Goal: Task Accomplishment & Management: Manage account settings

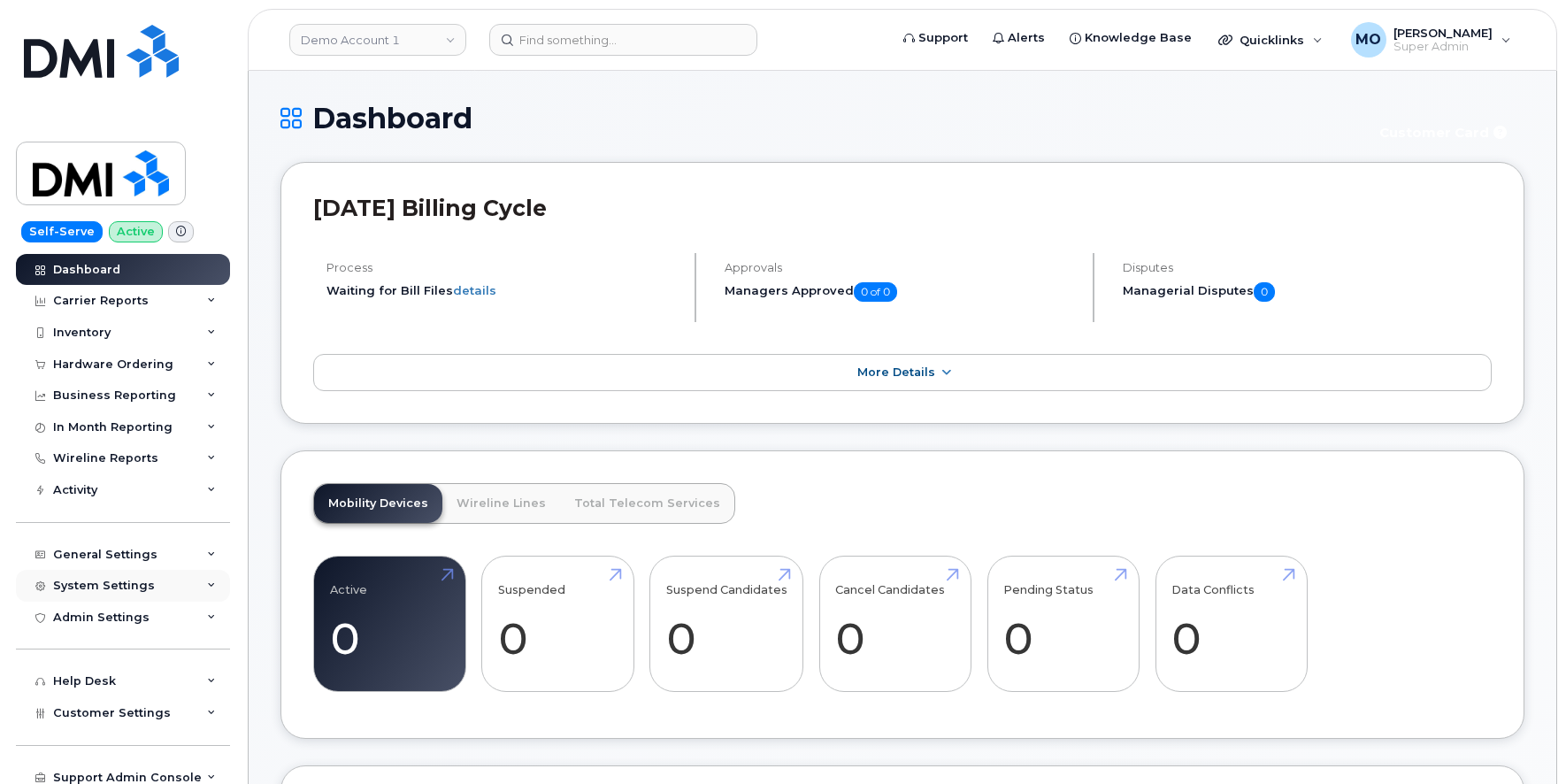
scroll to position [71, 0]
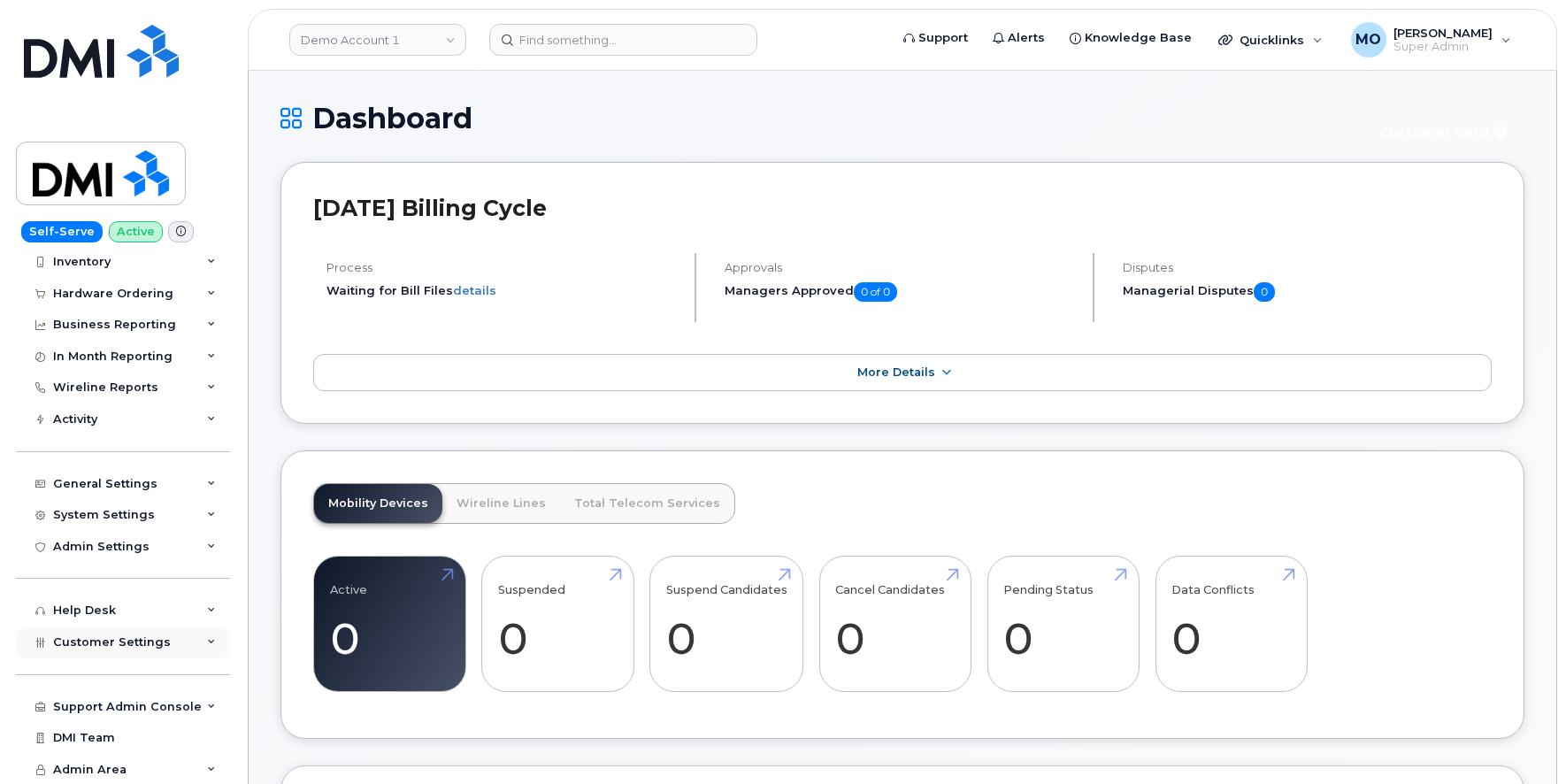
click at [112, 629] on div "Customer Settings" at bounding box center [123, 642] width 214 height 32
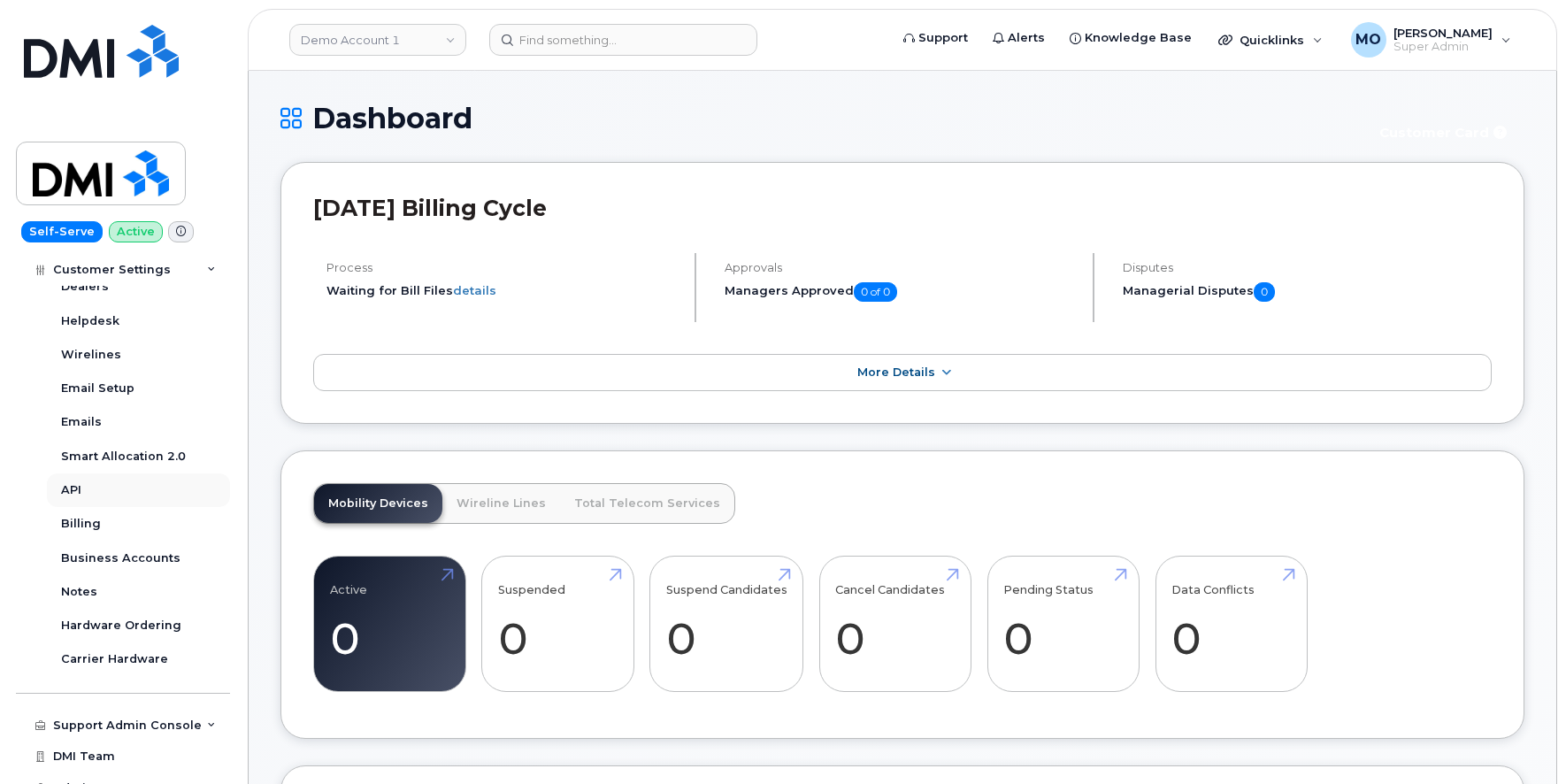
scroll to position [562, 0]
click at [82, 479] on link "API" at bounding box center [138, 489] width 183 height 34
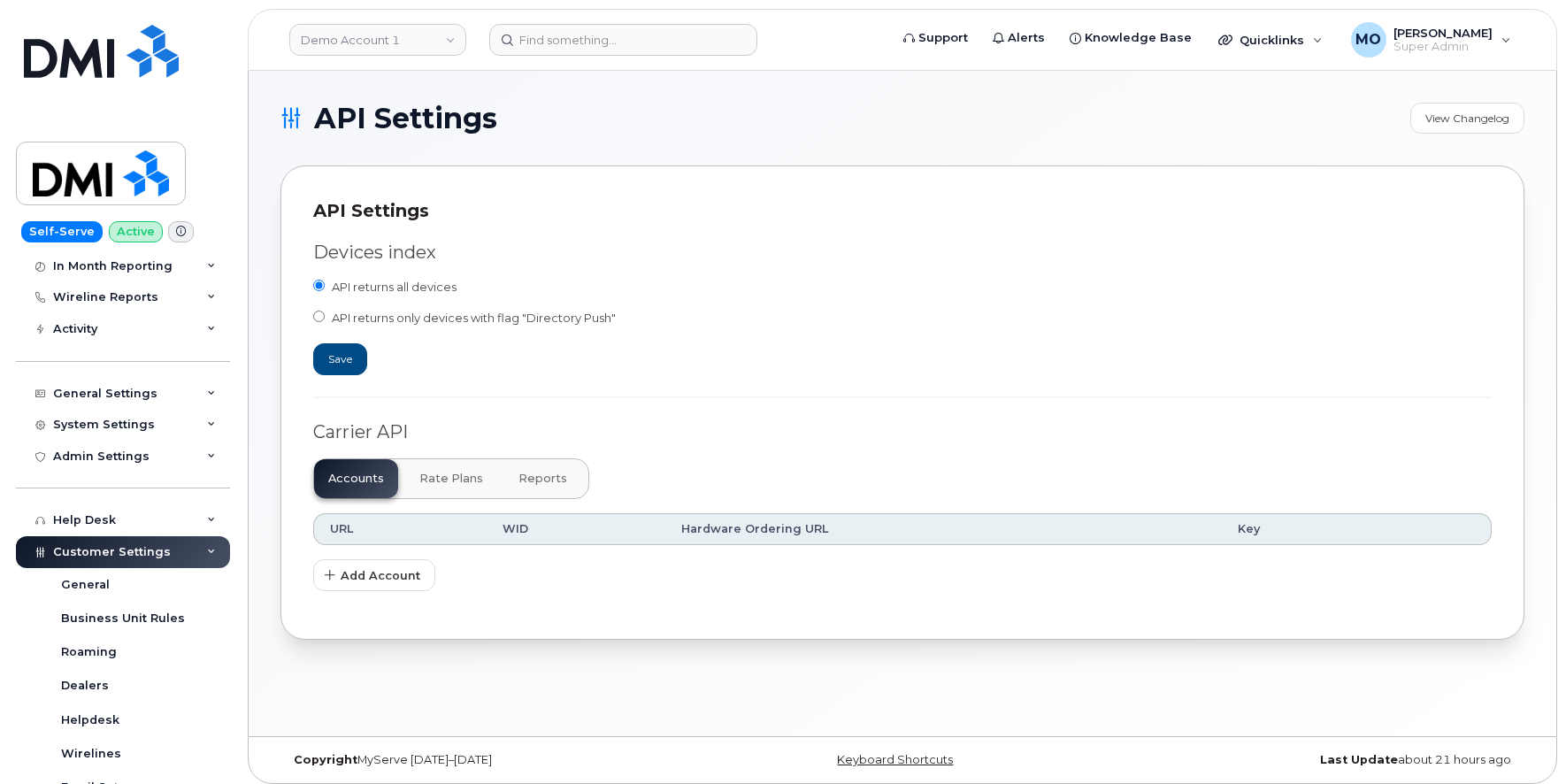
scroll to position [159, 0]
click at [109, 411] on div "System Settings" at bounding box center [123, 427] width 214 height 32
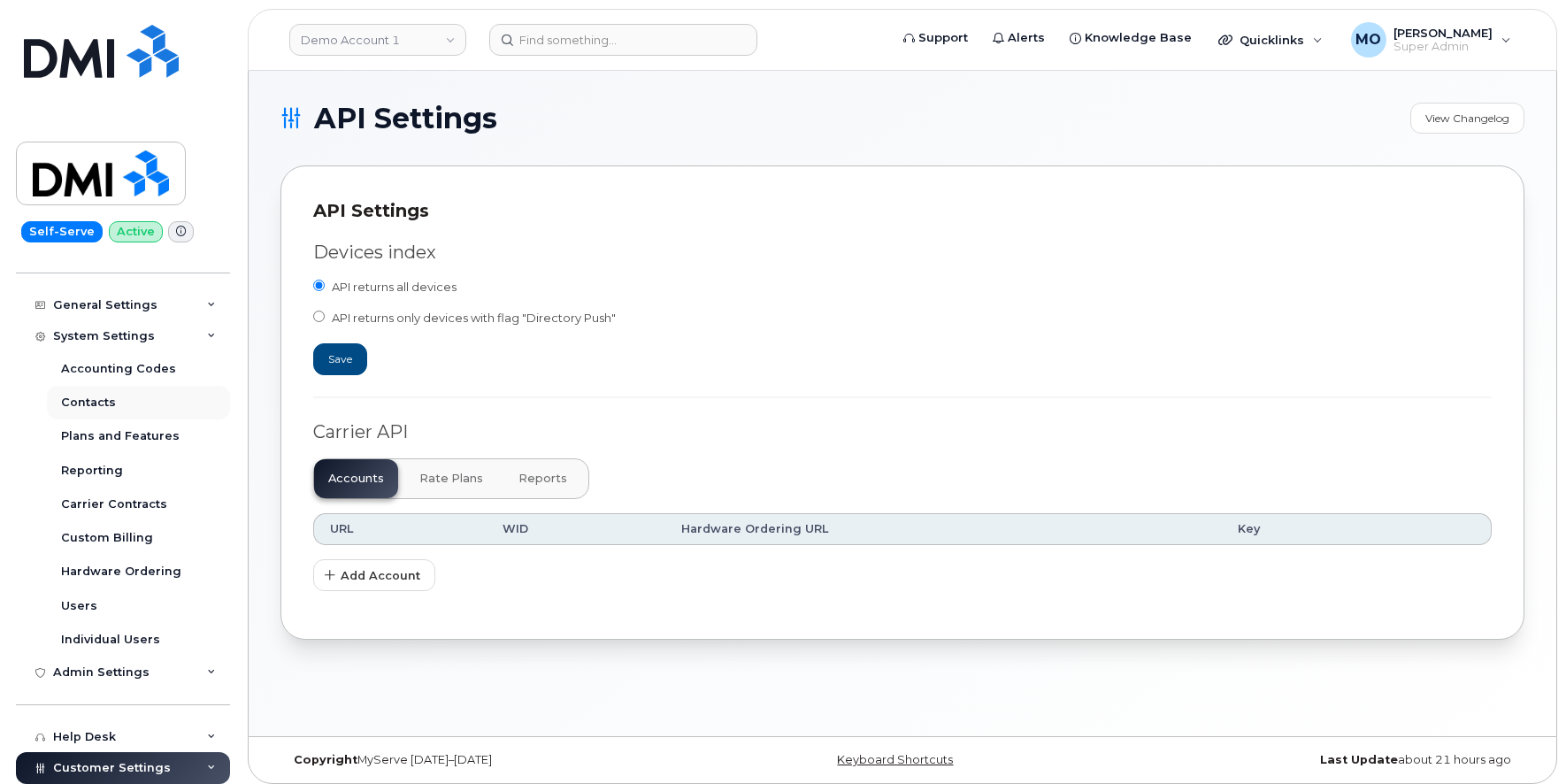
scroll to position [245, 0]
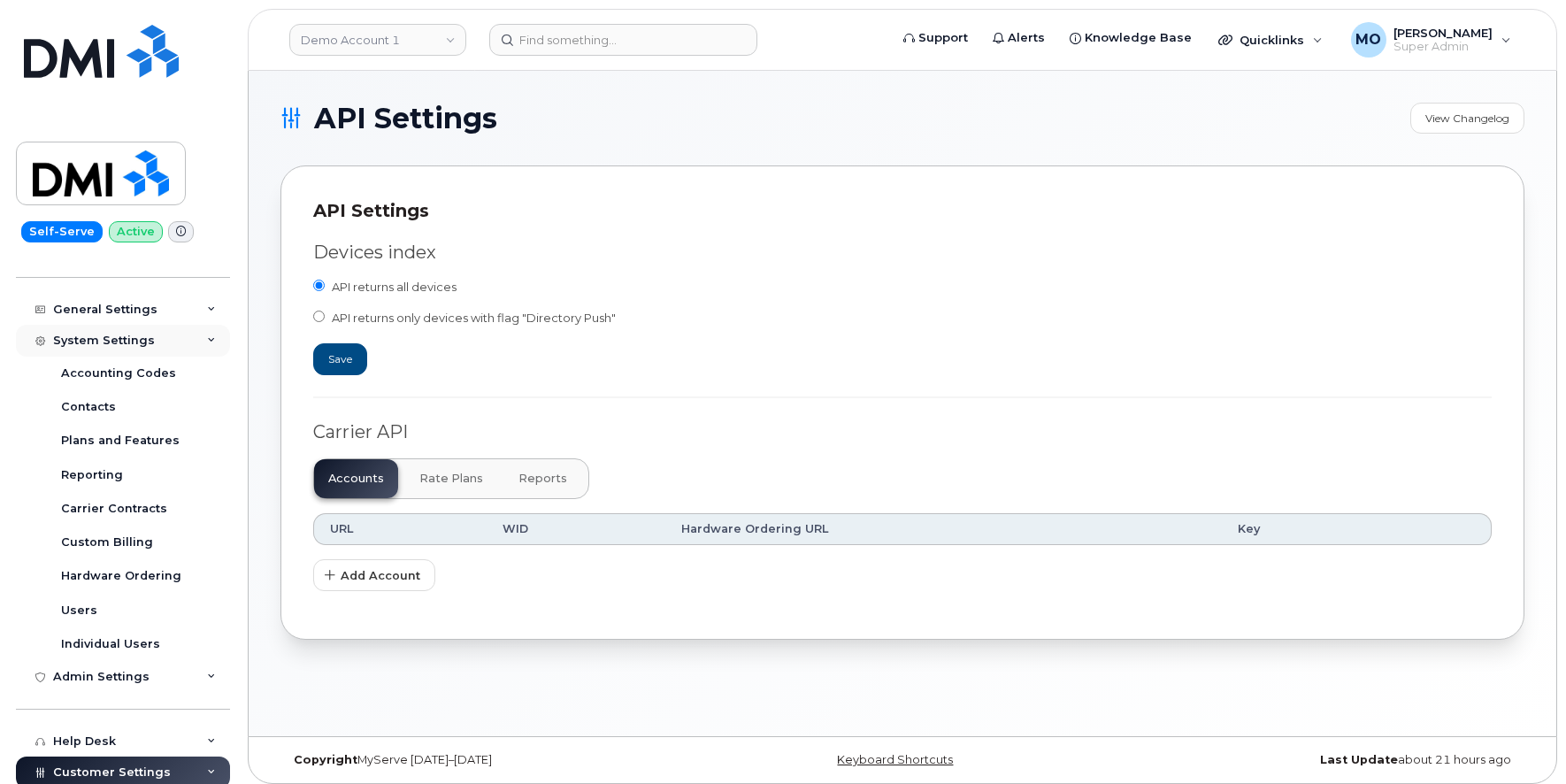
click at [104, 342] on div "System Settings" at bounding box center [104, 341] width 102 height 14
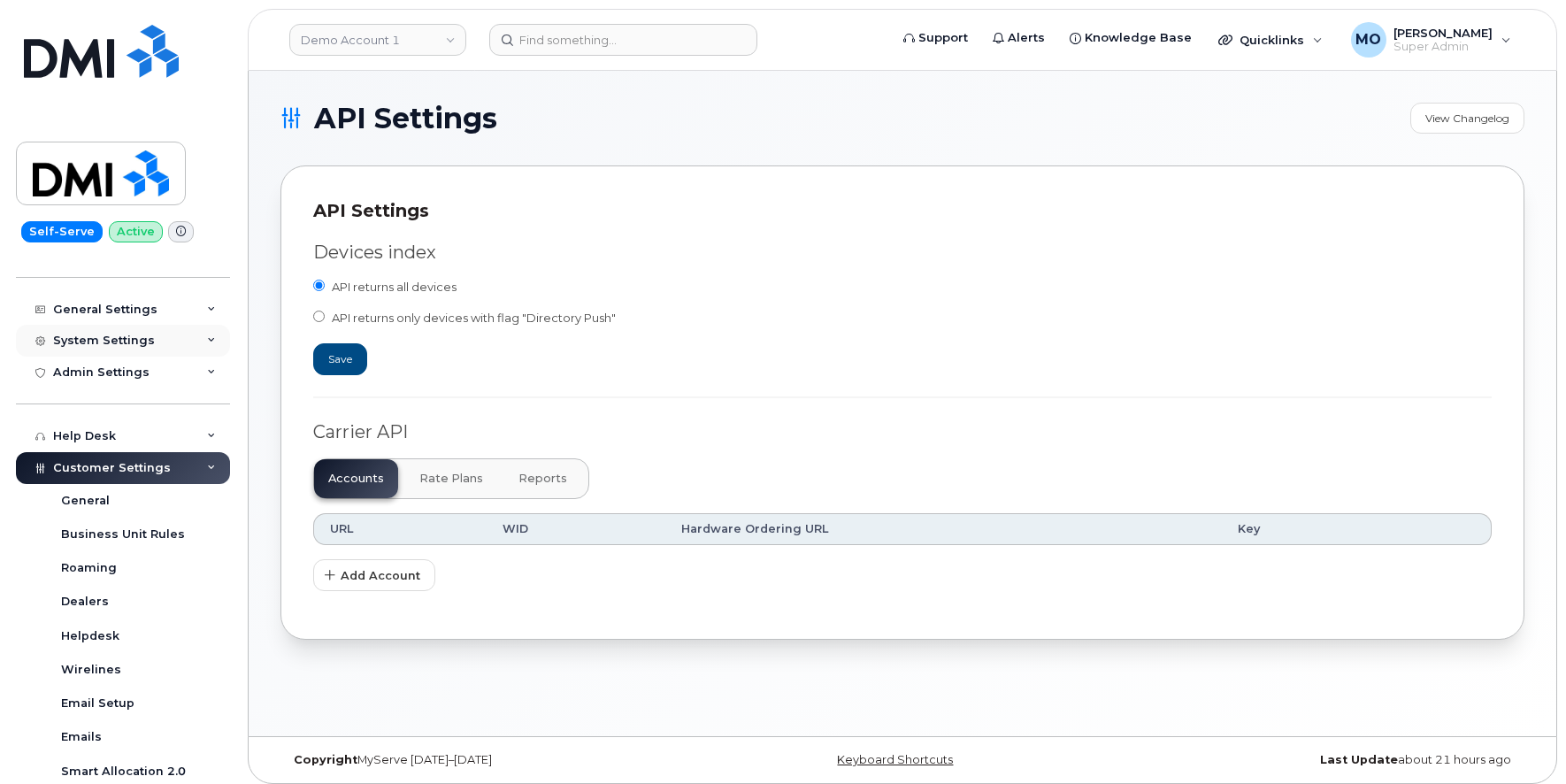
click at [104, 342] on div "System Settings" at bounding box center [104, 341] width 102 height 14
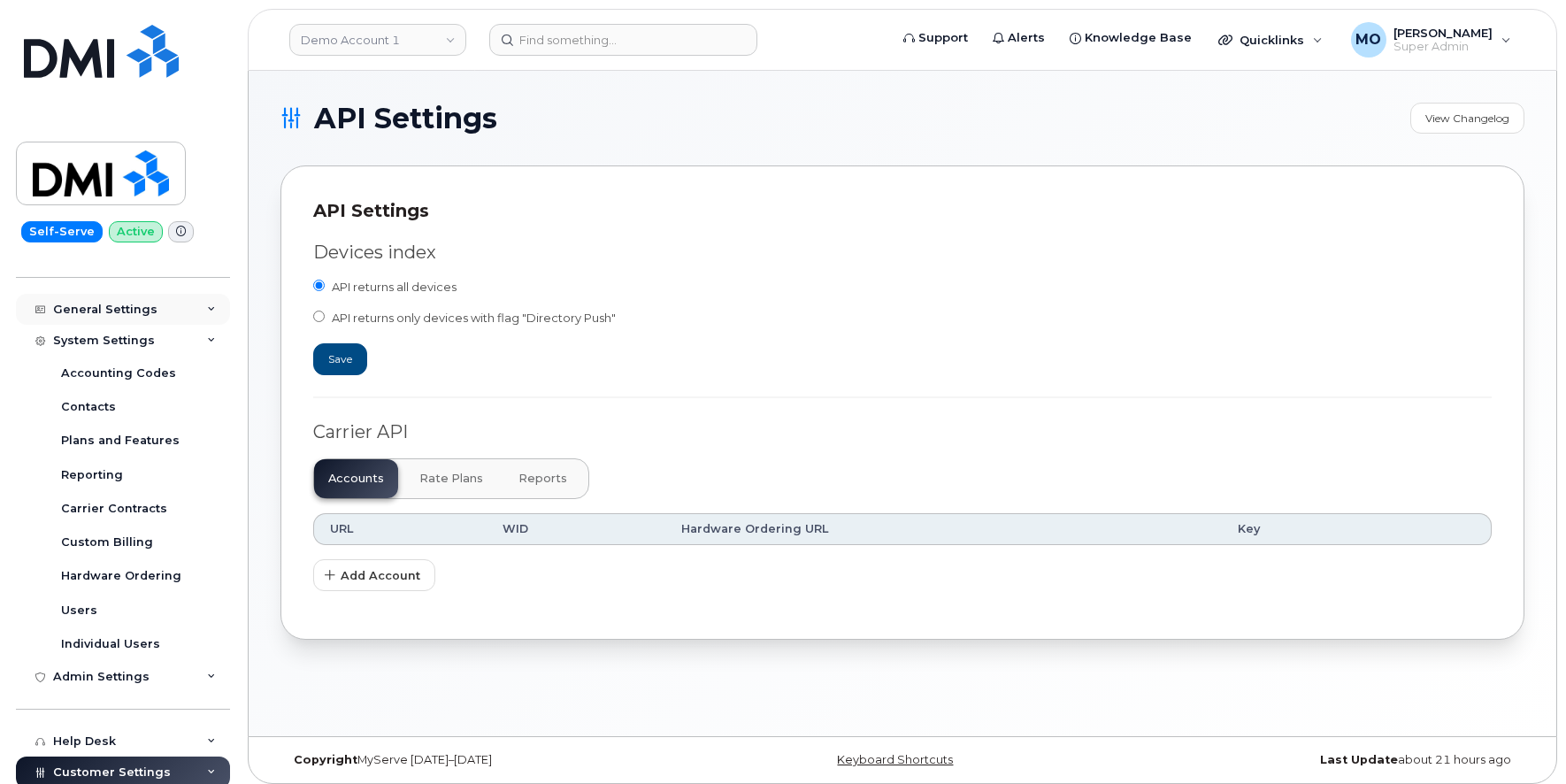
click at [94, 295] on div "General Settings" at bounding box center [123, 310] width 214 height 32
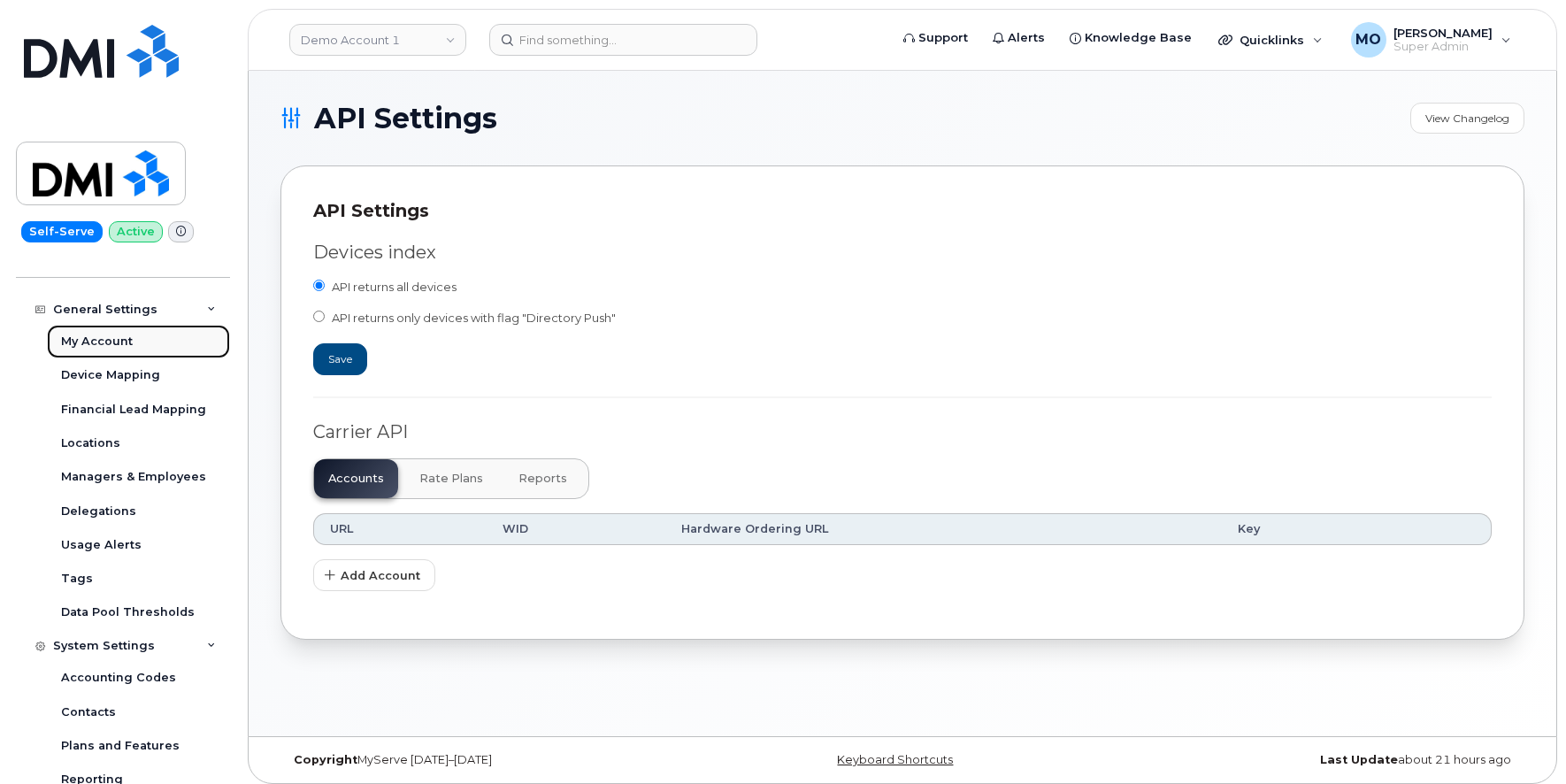
click at [99, 351] on link "My Account" at bounding box center [138, 342] width 183 height 34
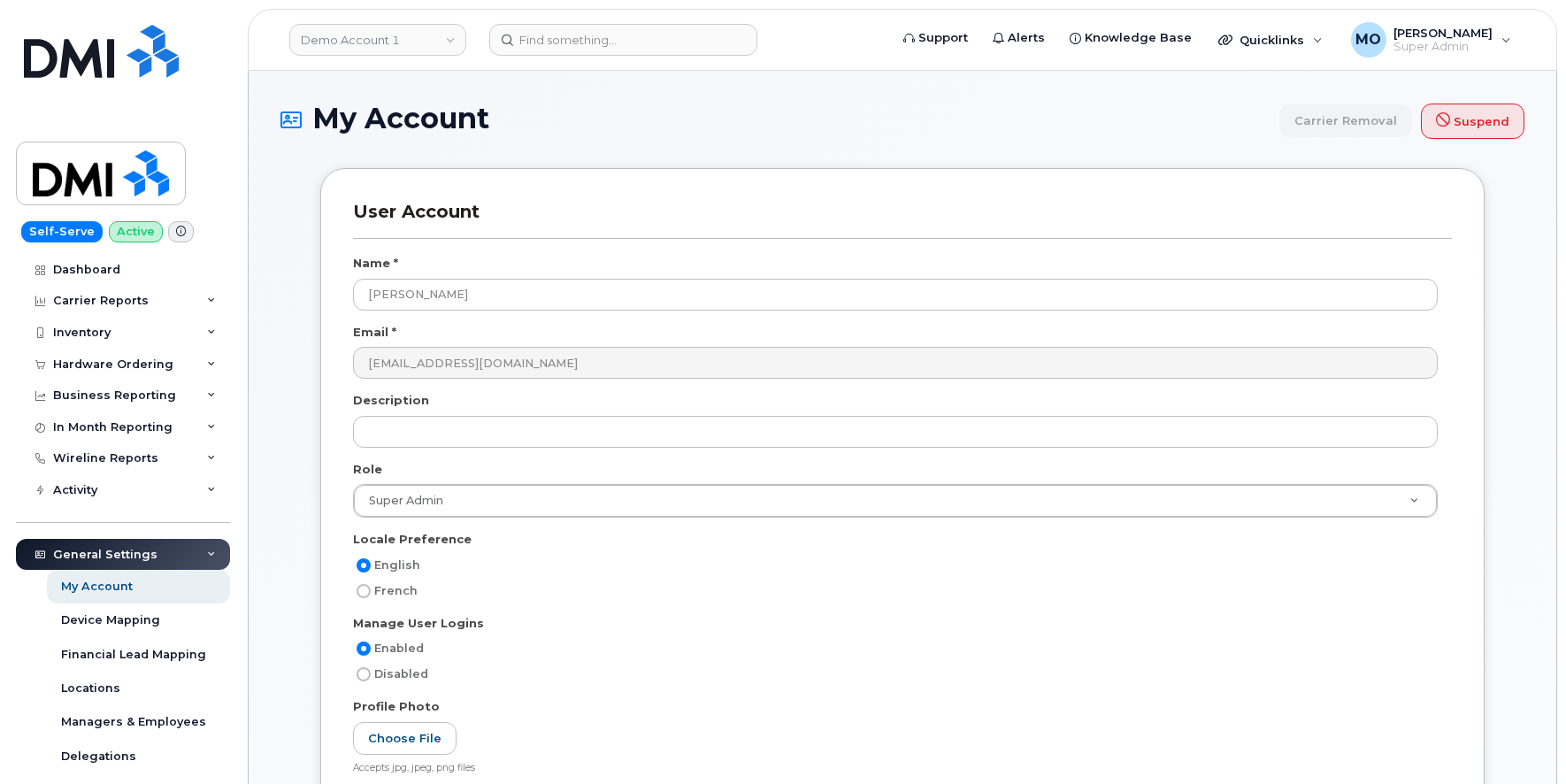
select select
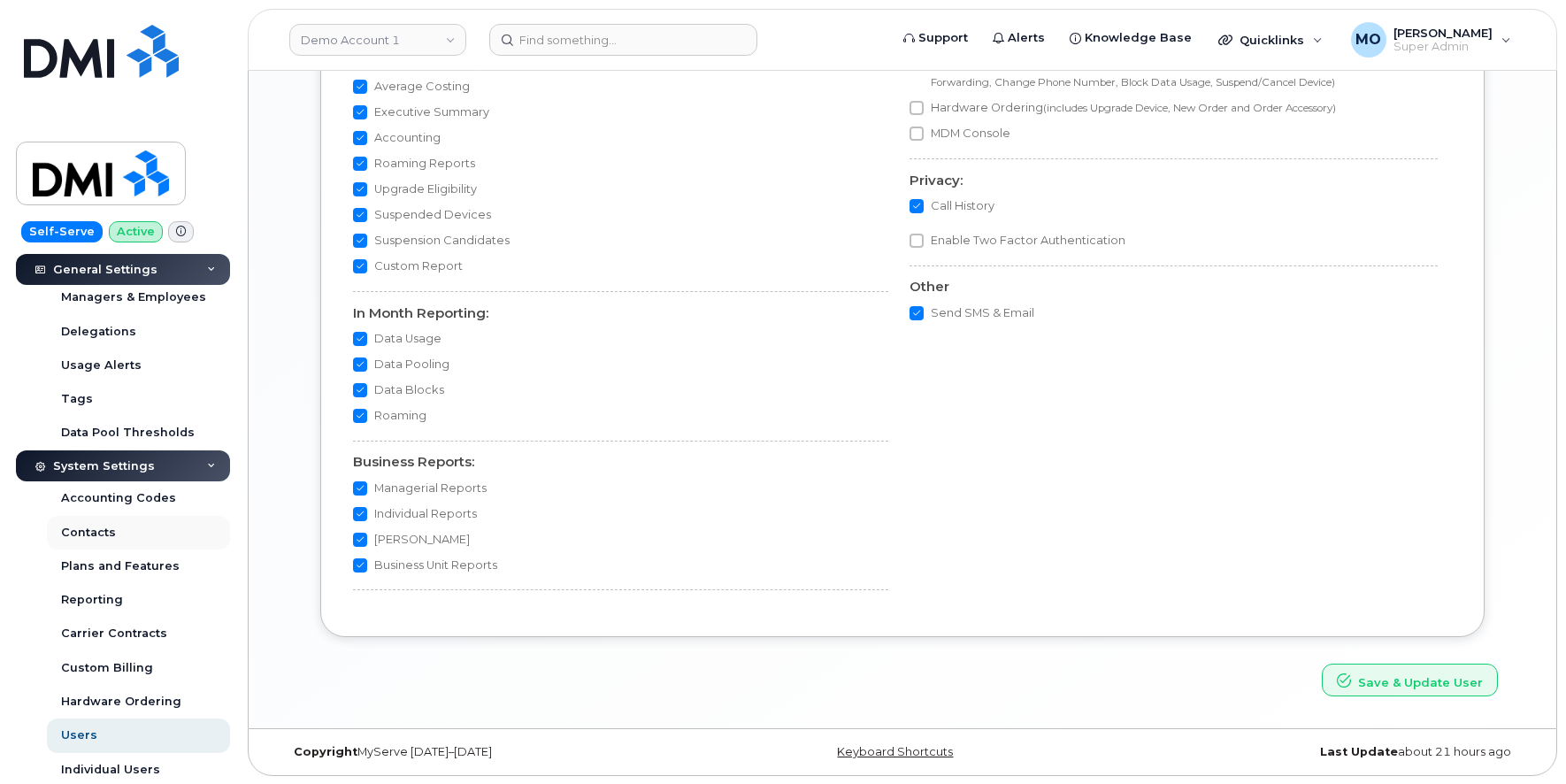
scroll to position [437, 0]
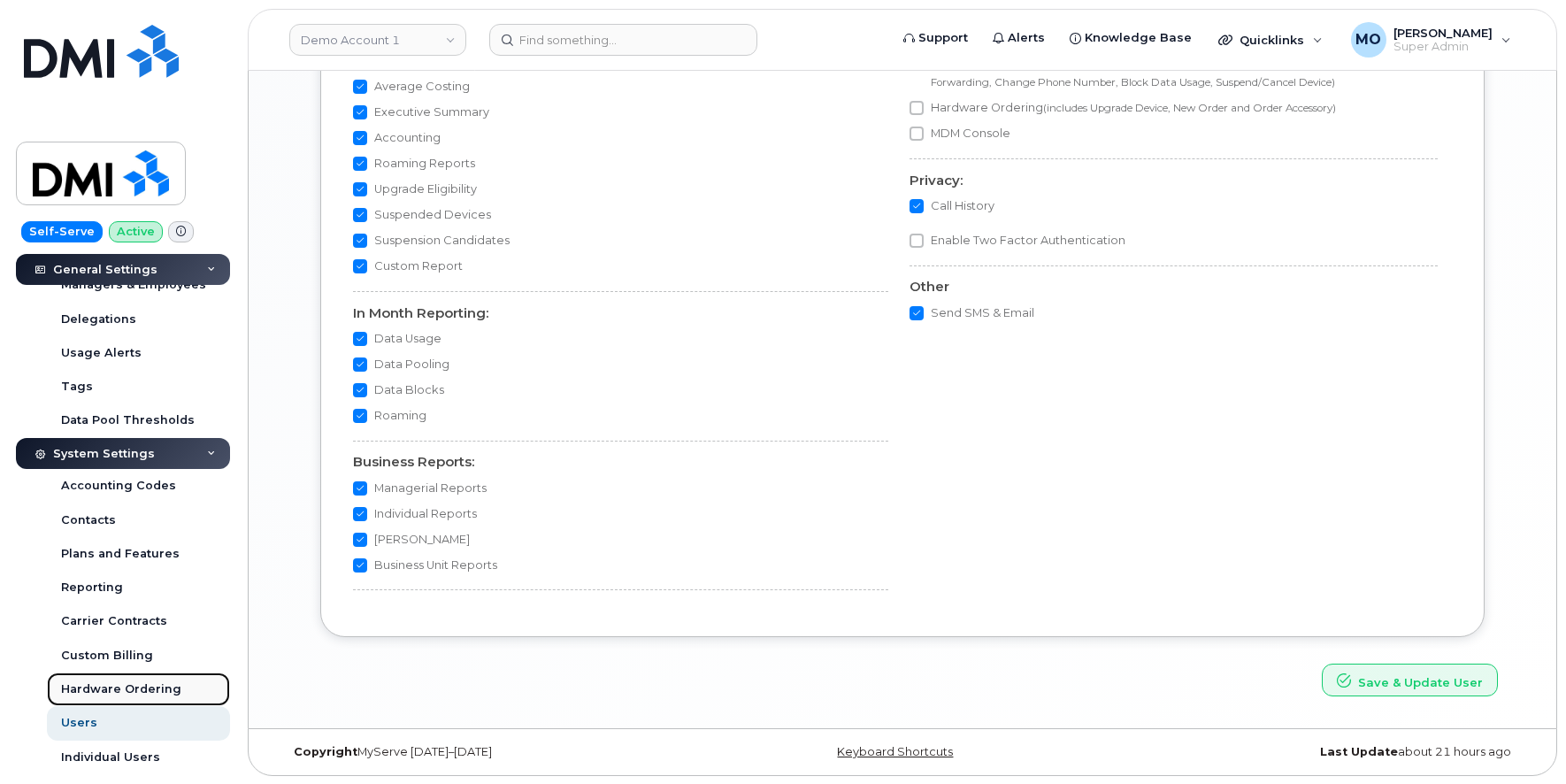
click at [108, 688] on div "Hardware Ordering" at bounding box center [121, 689] width 120 height 16
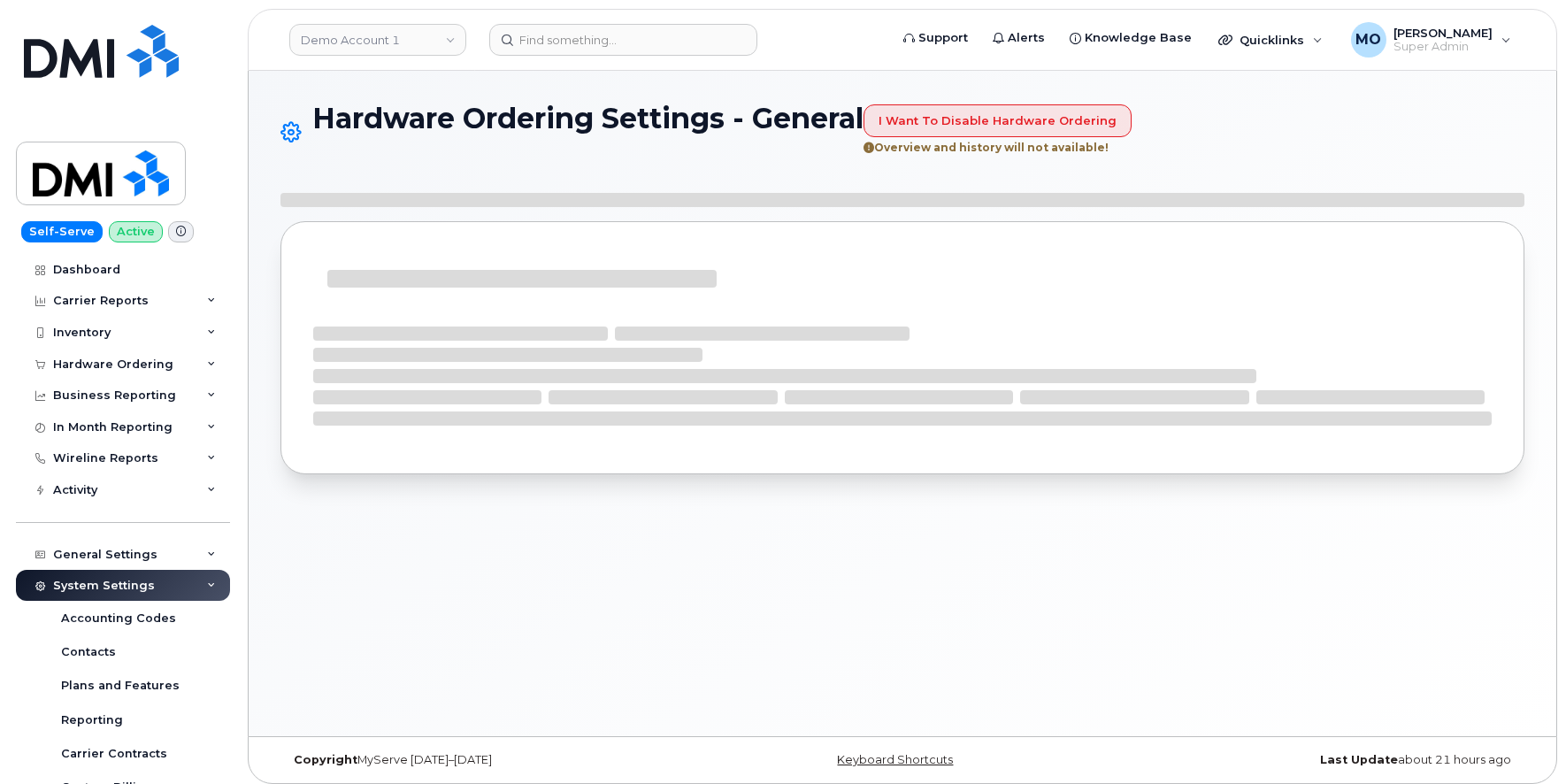
select select "admins"
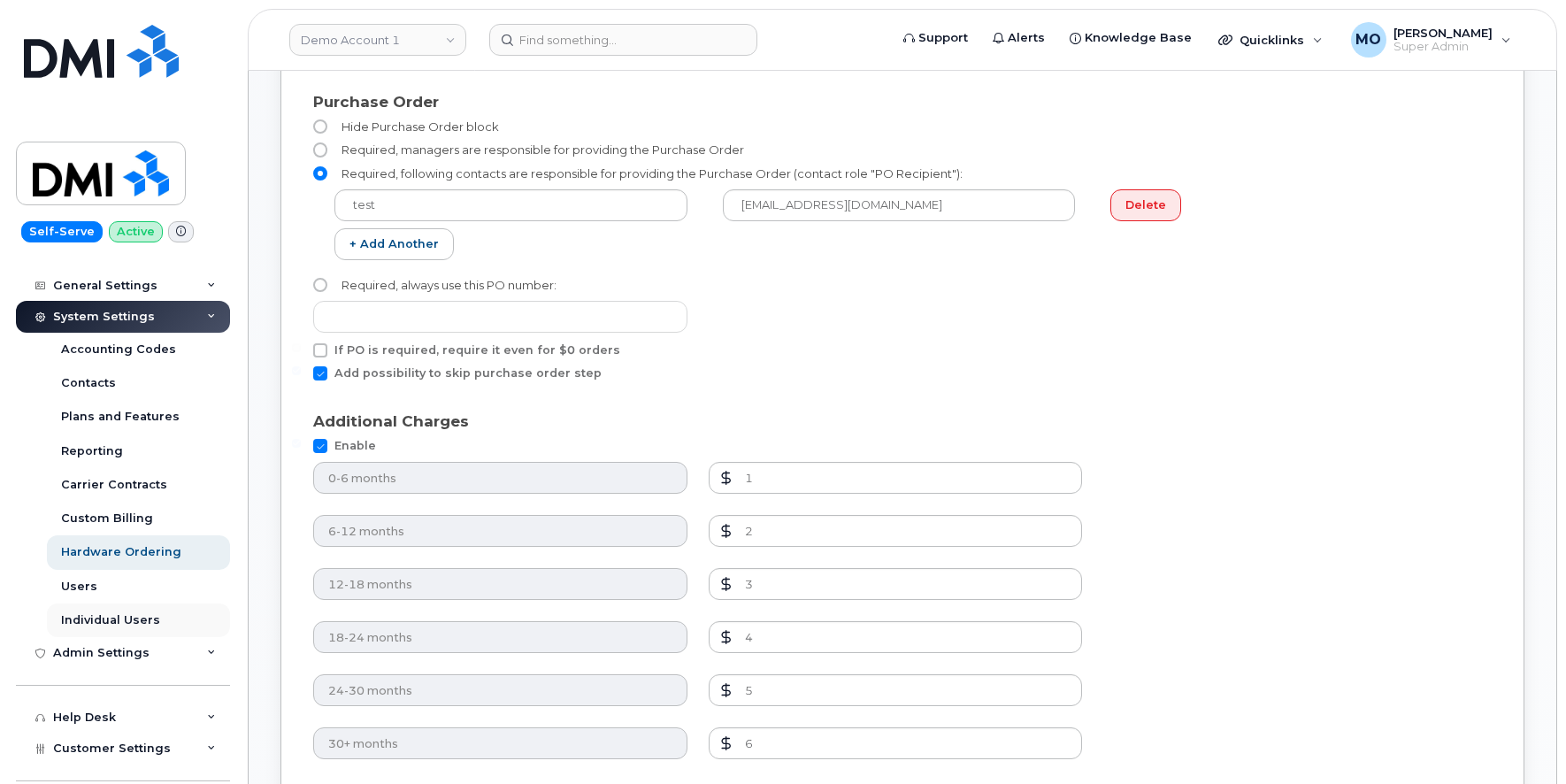
scroll to position [376, 0]
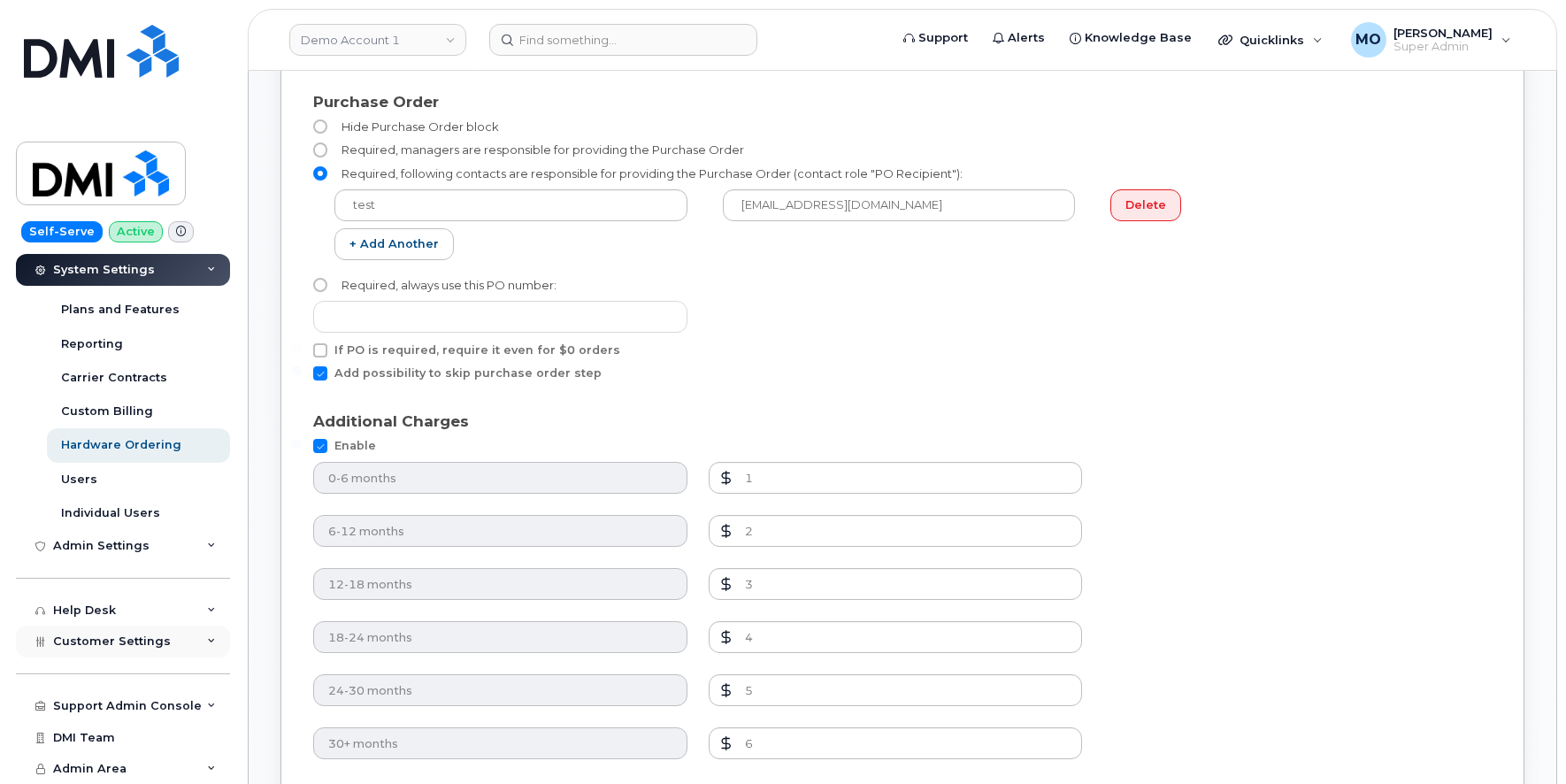
click at [92, 643] on span "Customer Settings" at bounding box center [112, 640] width 118 height 13
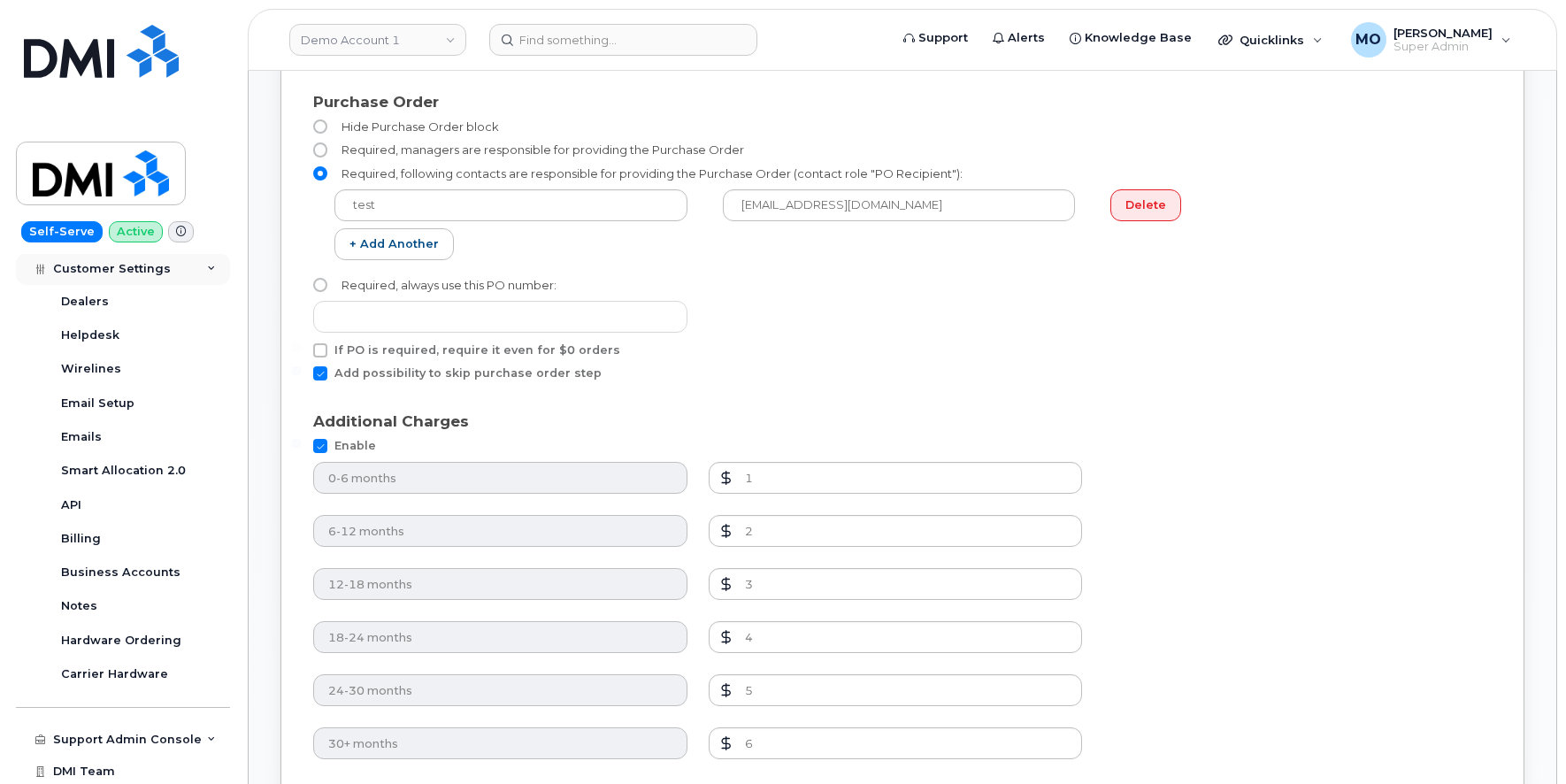
scroll to position [858, 0]
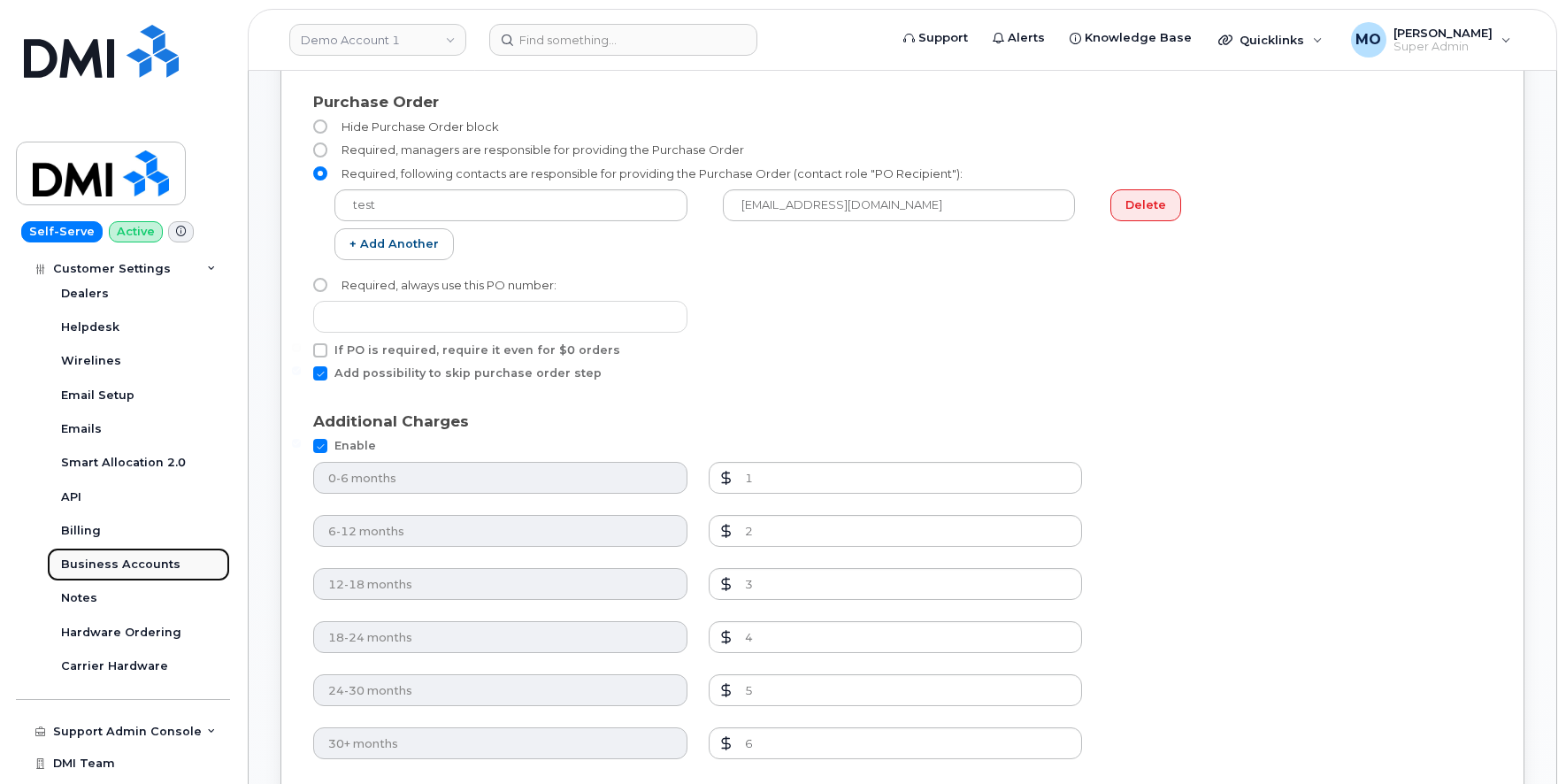
click at [97, 560] on div "Business Accounts" at bounding box center [120, 565] width 119 height 16
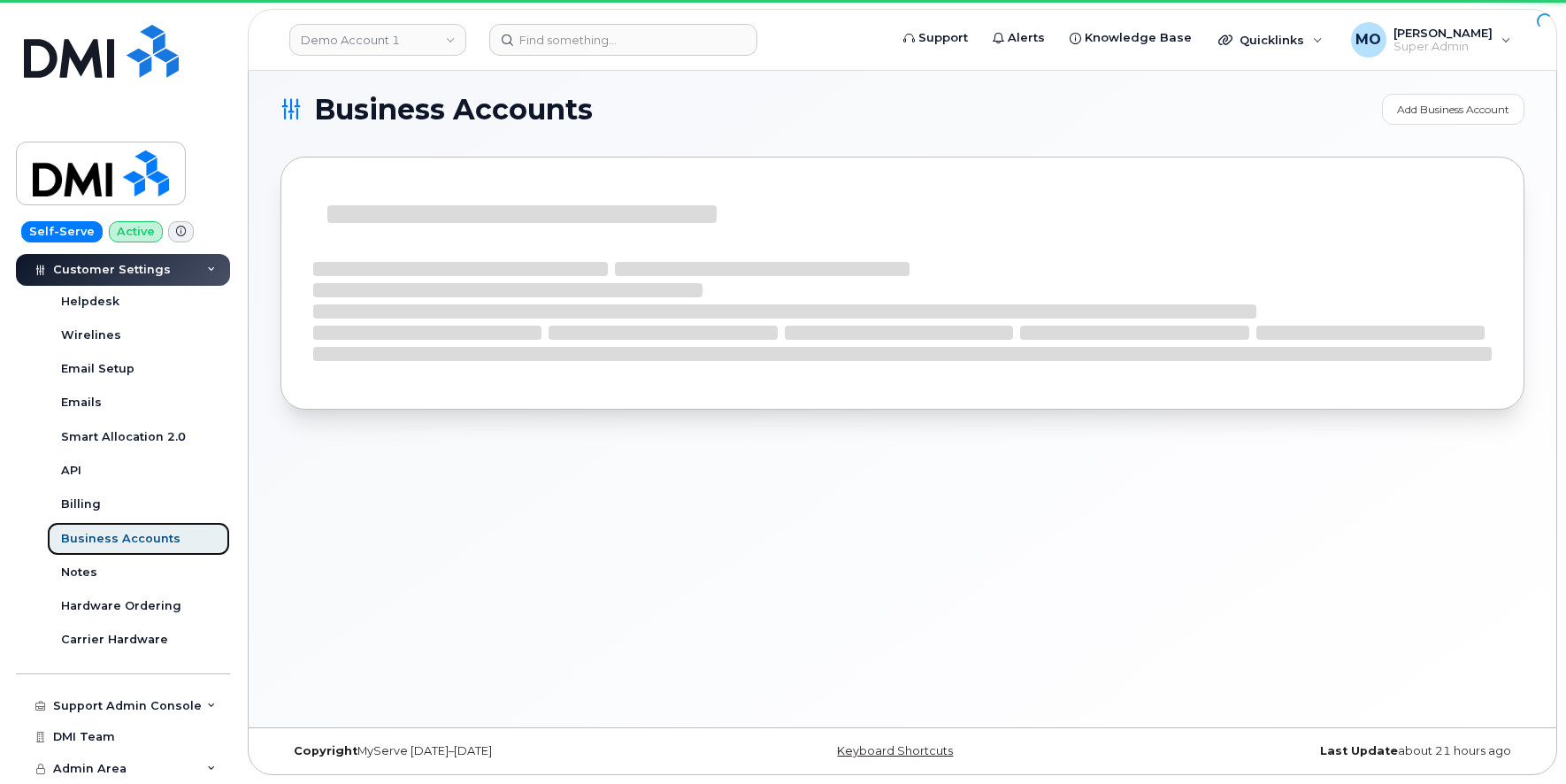
scroll to position [553, 0]
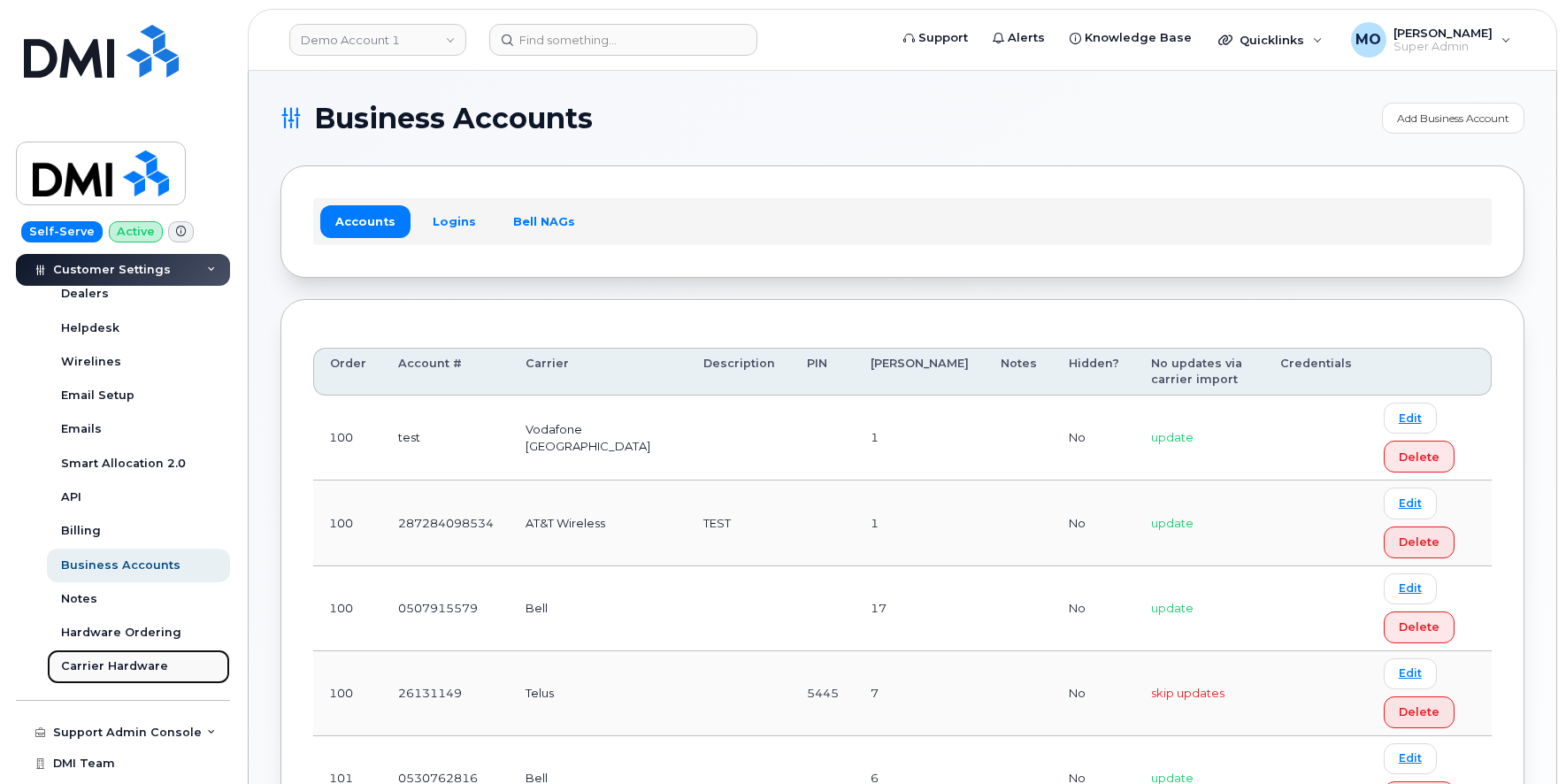
click at [127, 678] on link "Carrier Hardware" at bounding box center [138, 666] width 183 height 34
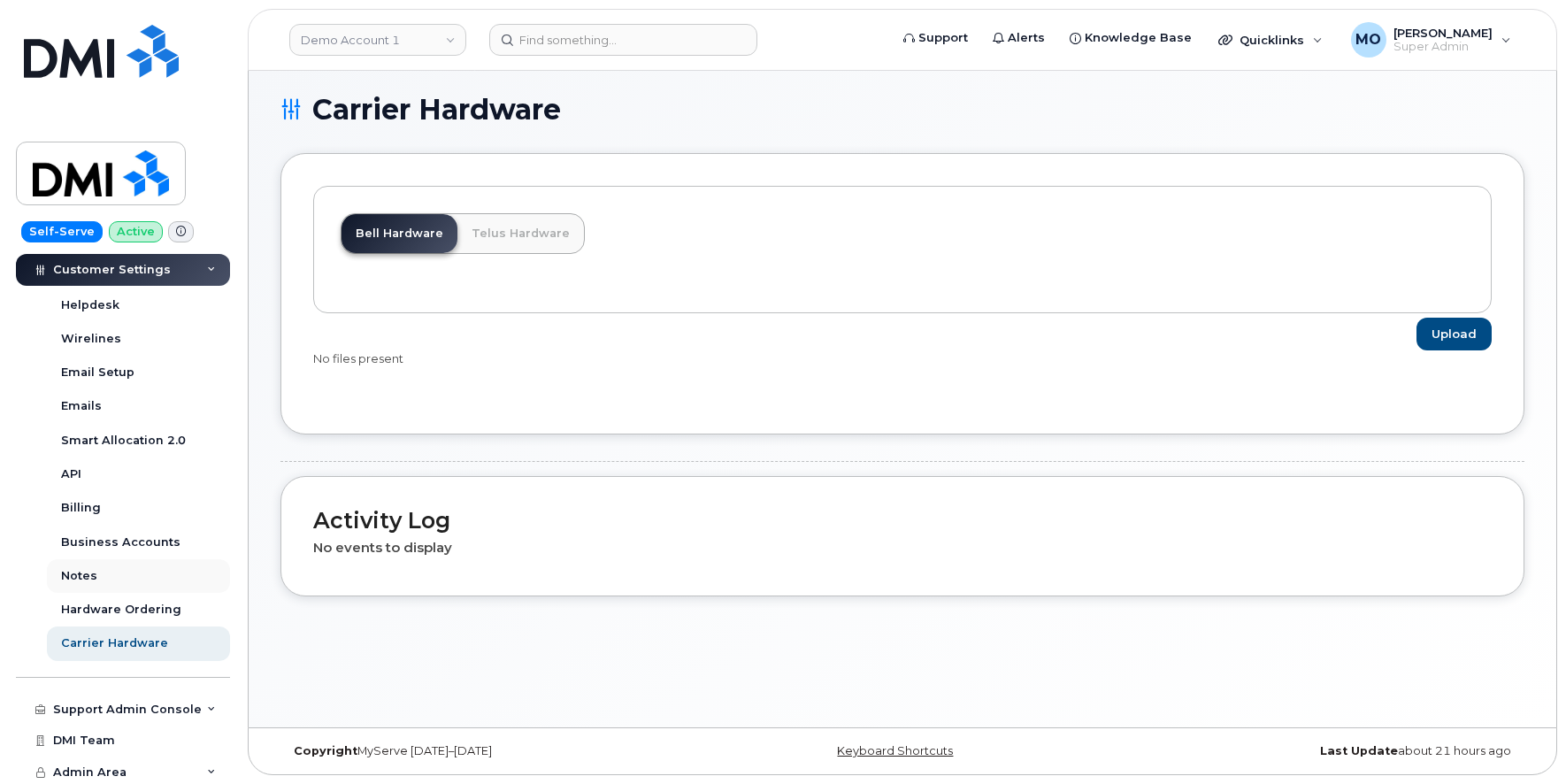
scroll to position [577, 0]
click at [106, 601] on div "Hardware Ordering" at bounding box center [121, 609] width 120 height 16
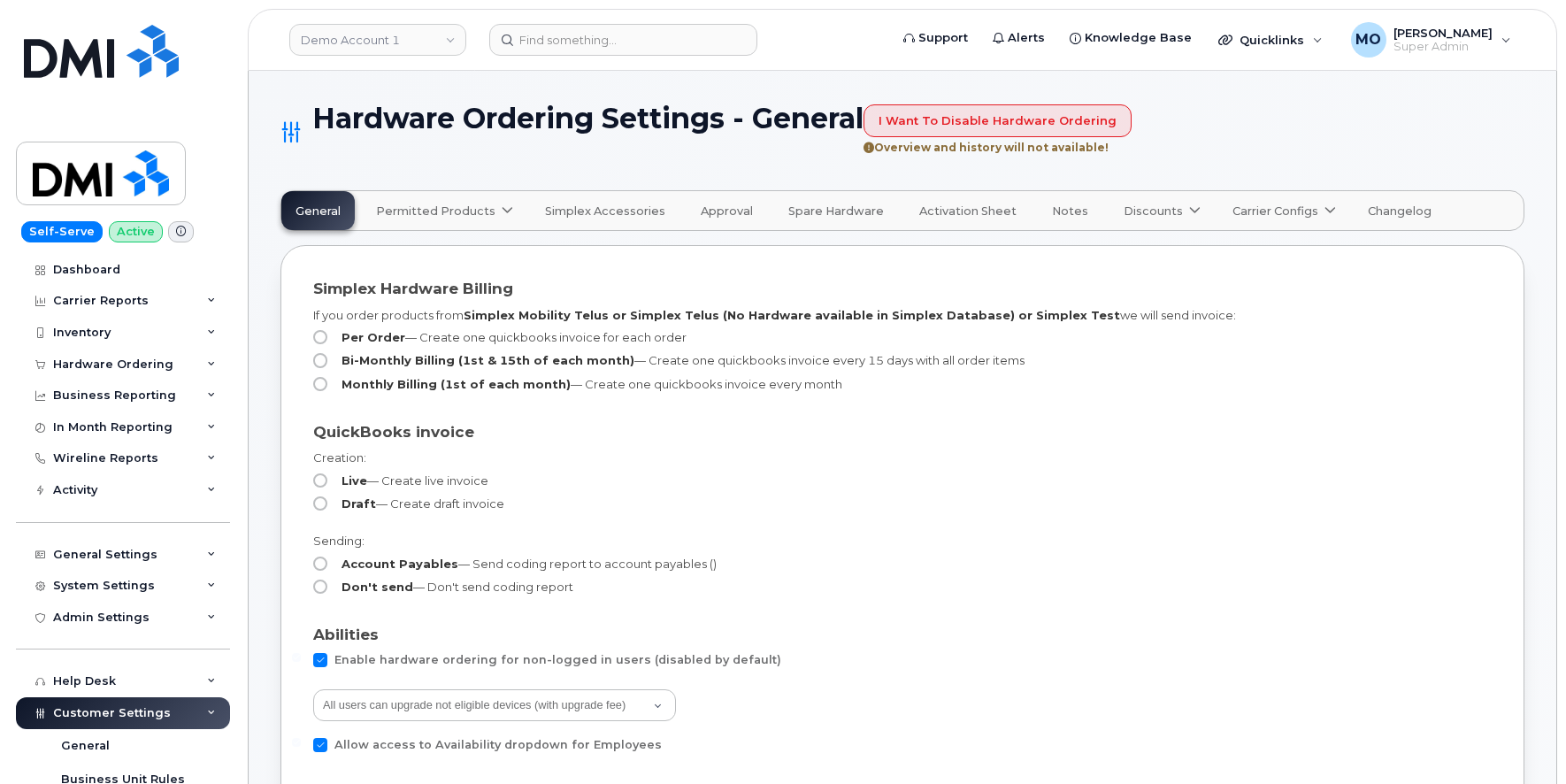
select select "admins"
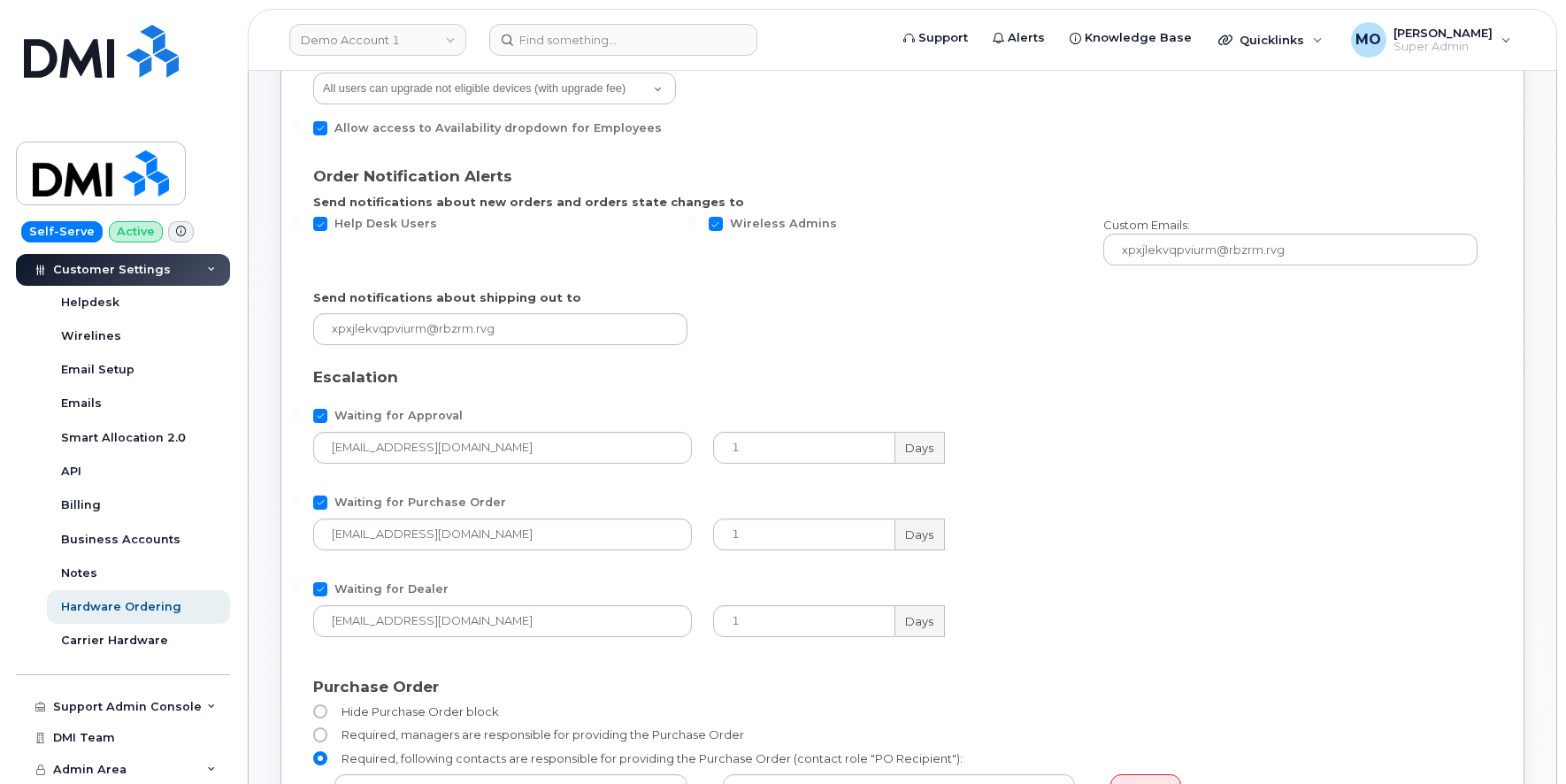
scroll to position [633, 0]
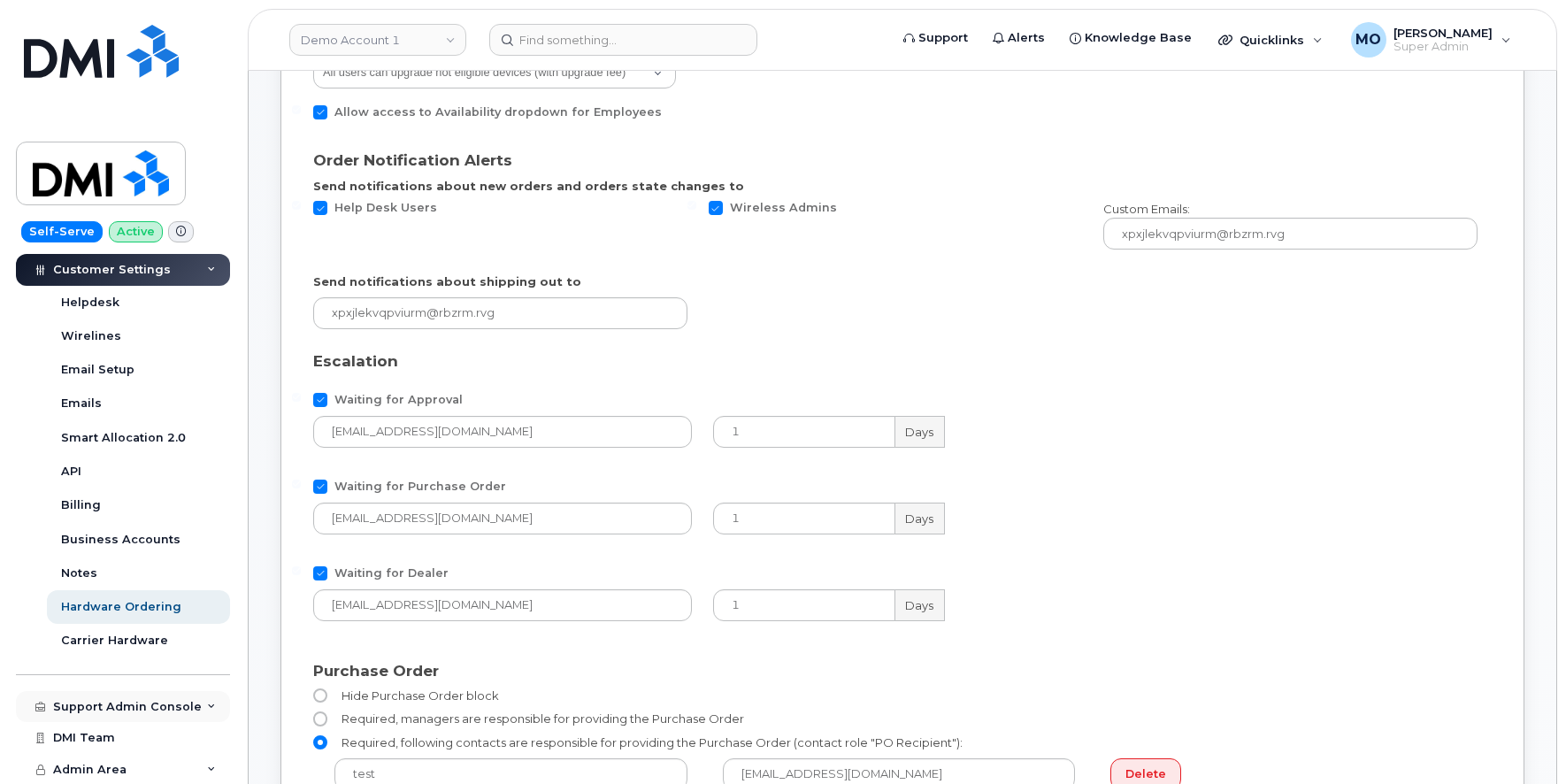
click at [119, 710] on div "Support Admin Console" at bounding box center [127, 707] width 149 height 14
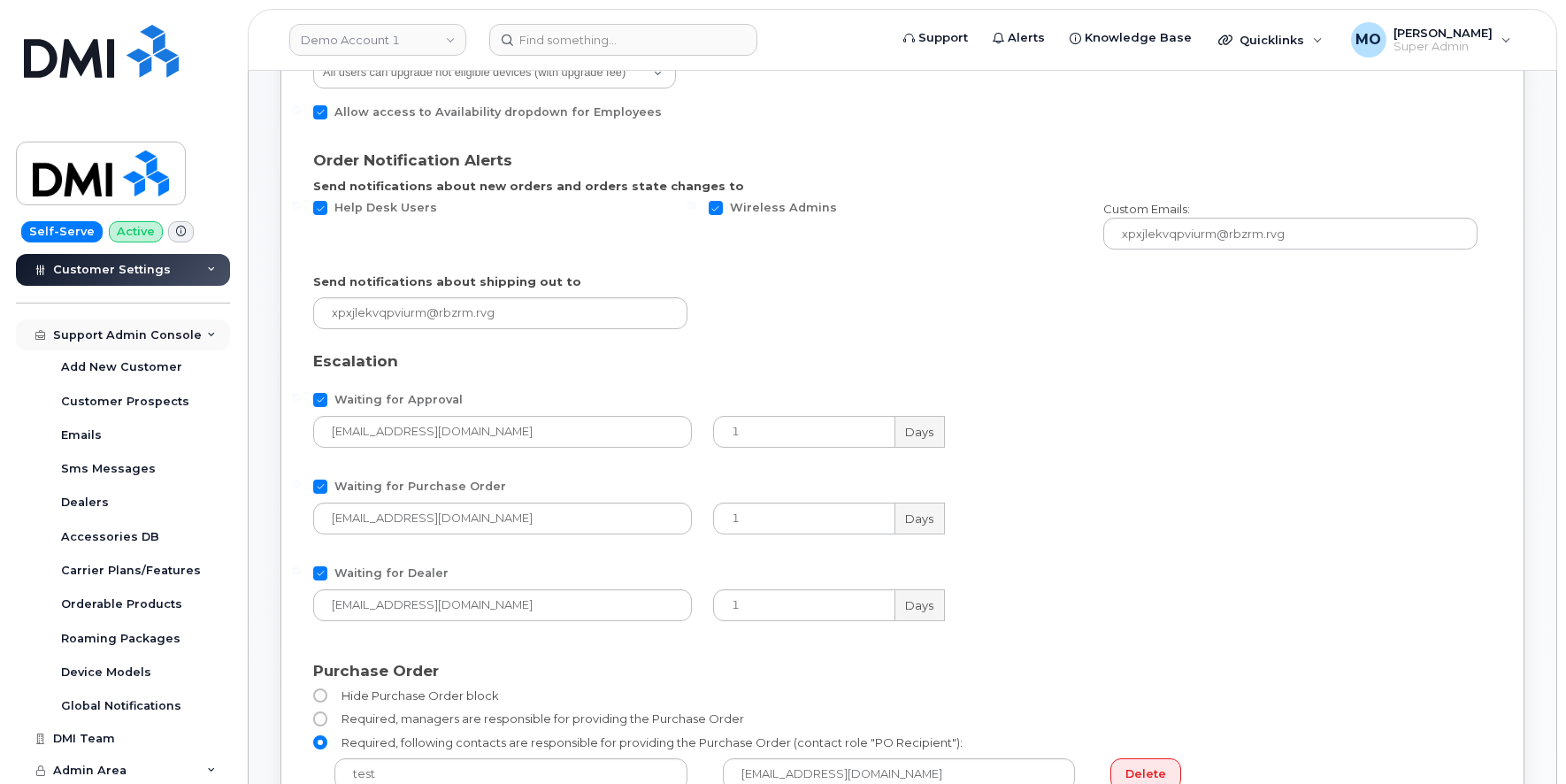
scroll to position [951, 0]
click at [83, 731] on div "DMI Team" at bounding box center [84, 738] width 62 height 14
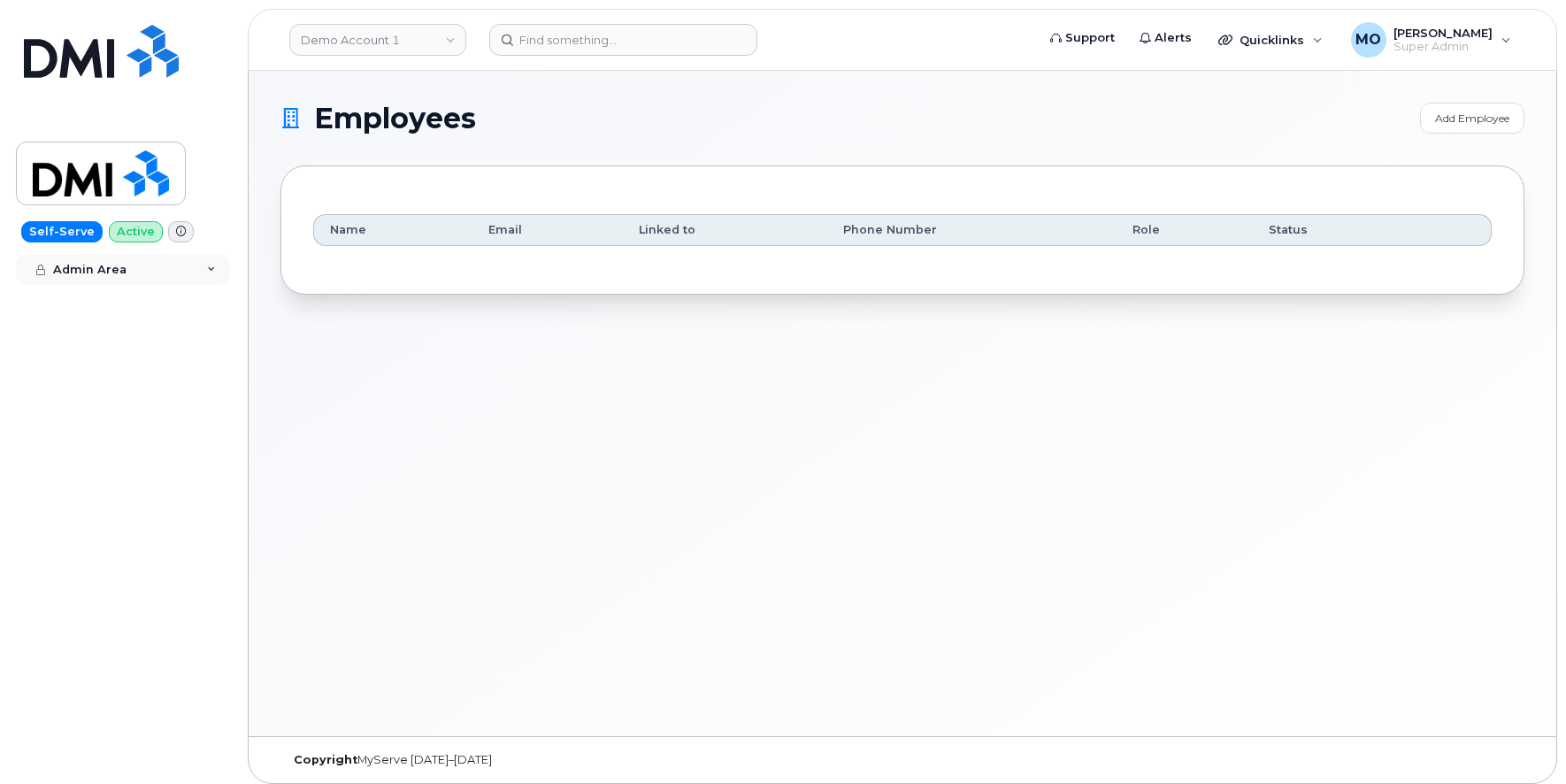
click at [96, 259] on div "Admin Area" at bounding box center [123, 270] width 214 height 32
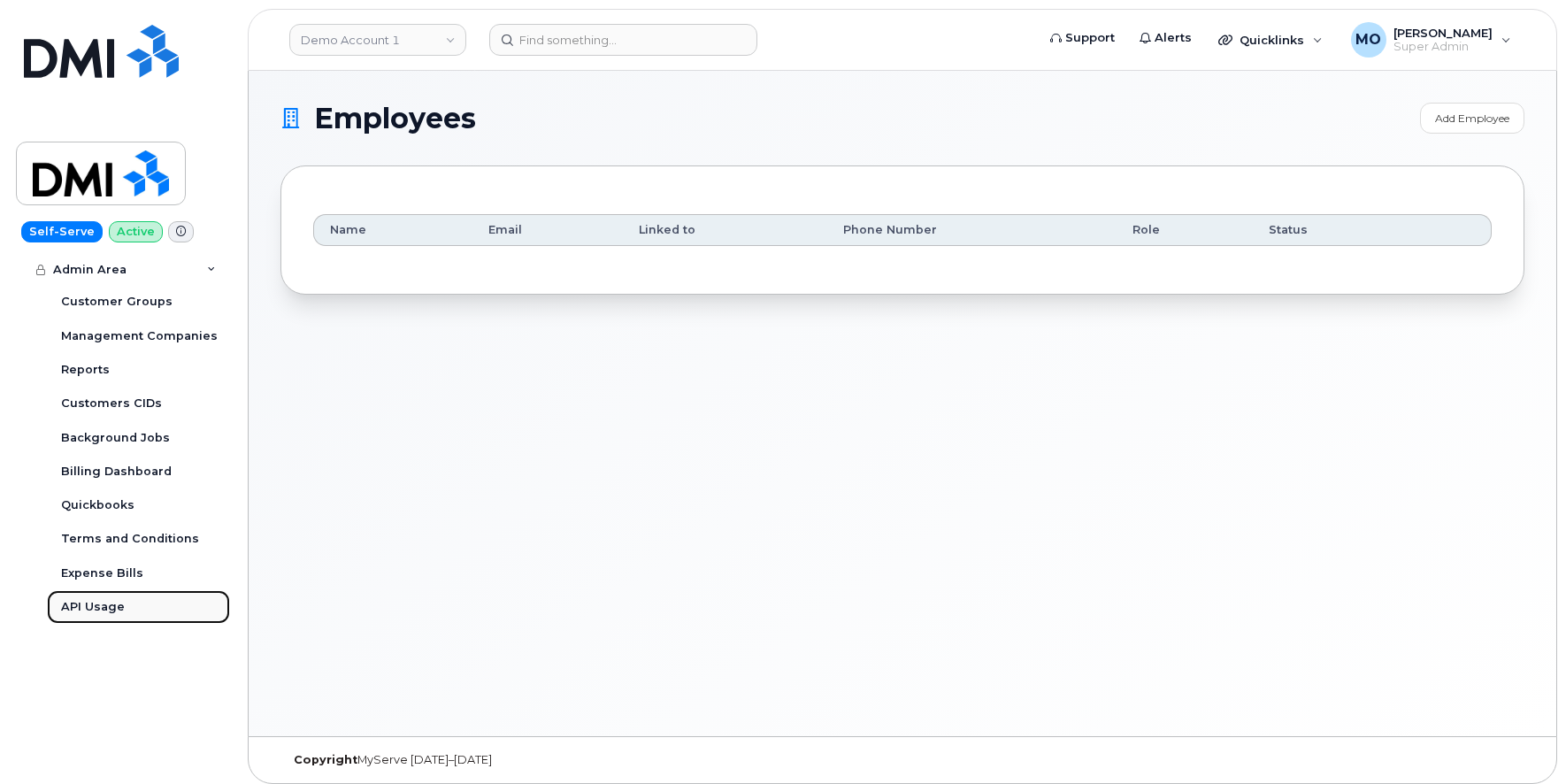
click at [99, 602] on div "API Usage" at bounding box center [93, 607] width 64 height 16
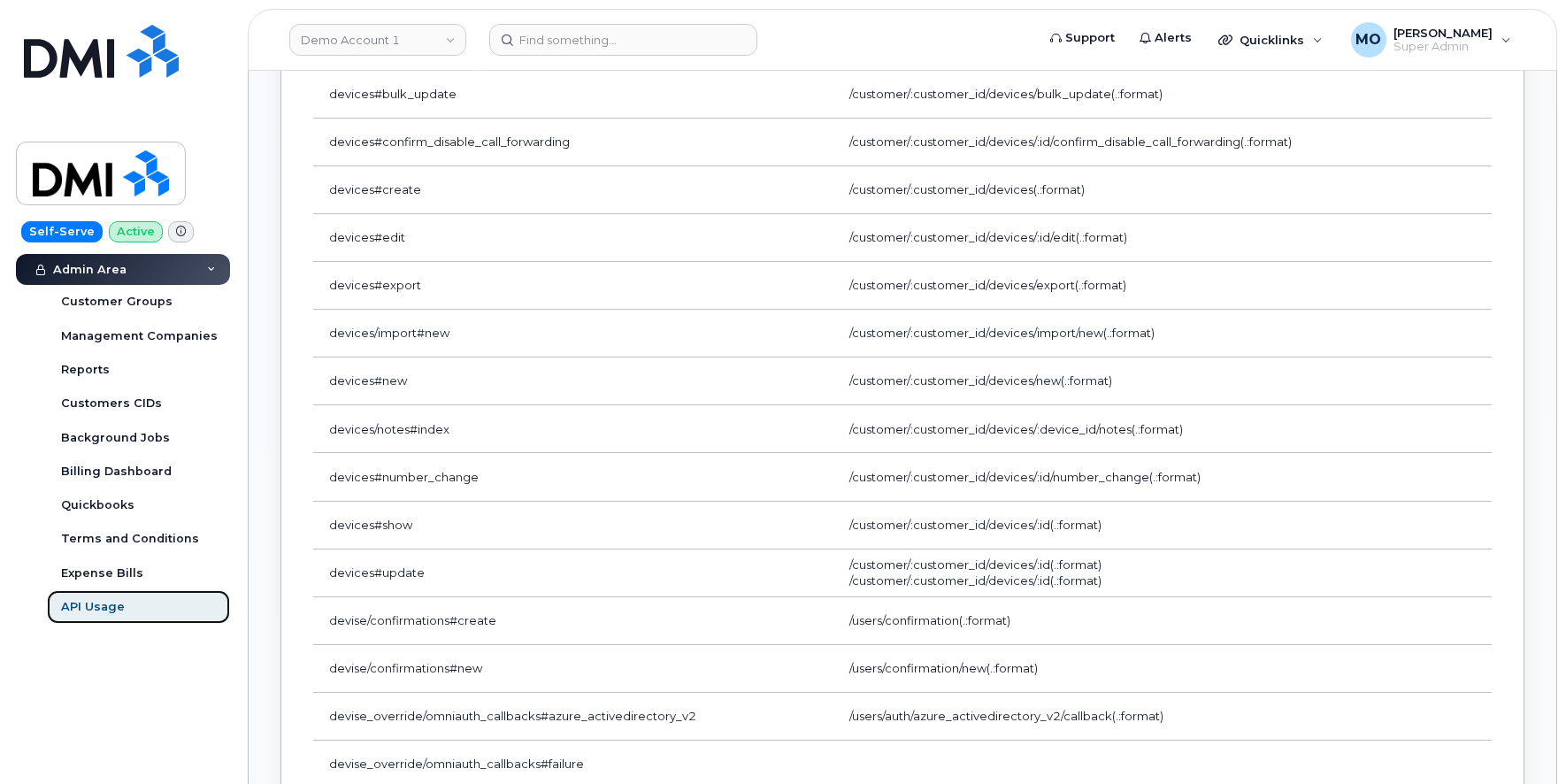
scroll to position [5036, 0]
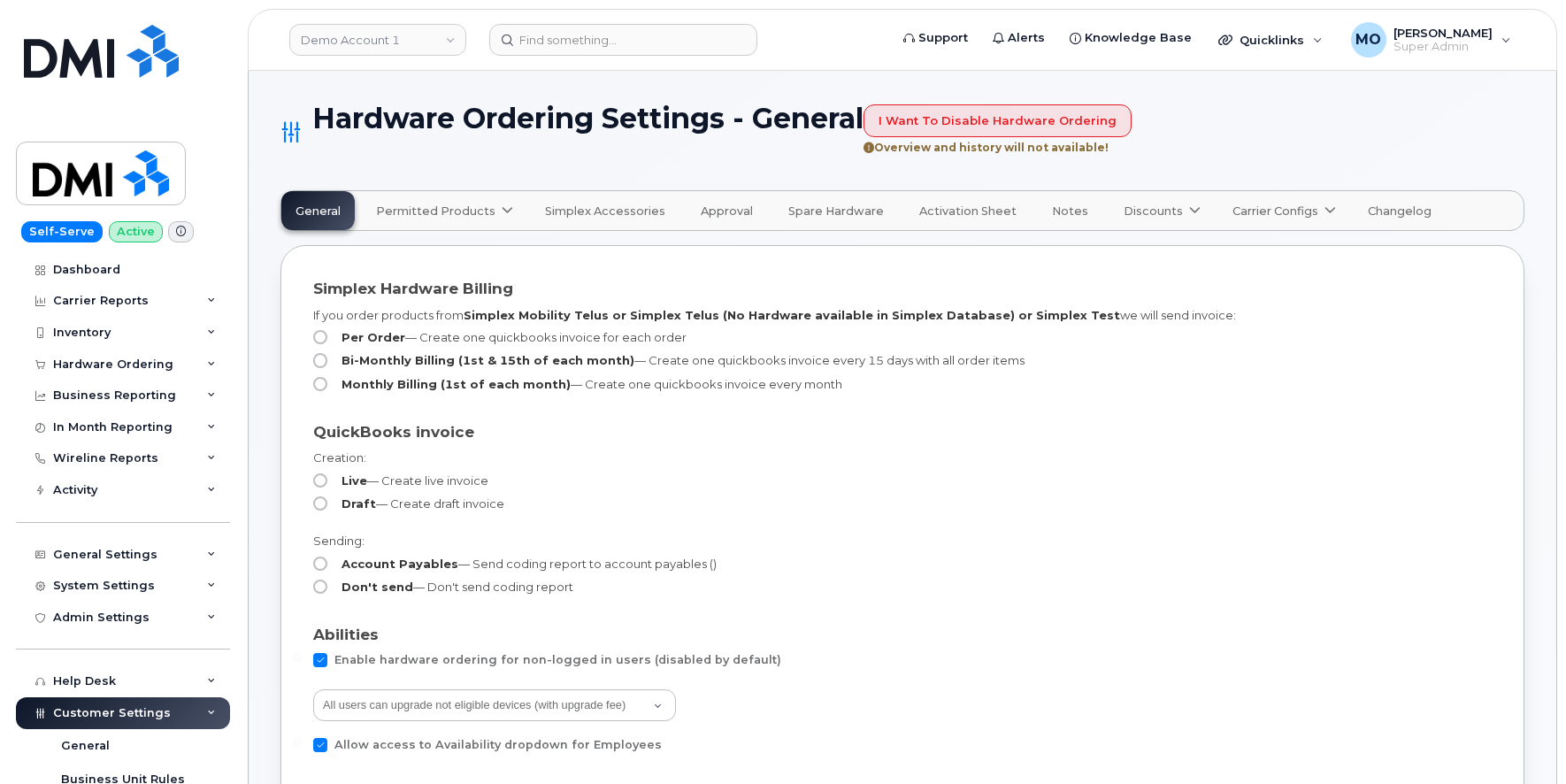
select select "admins"
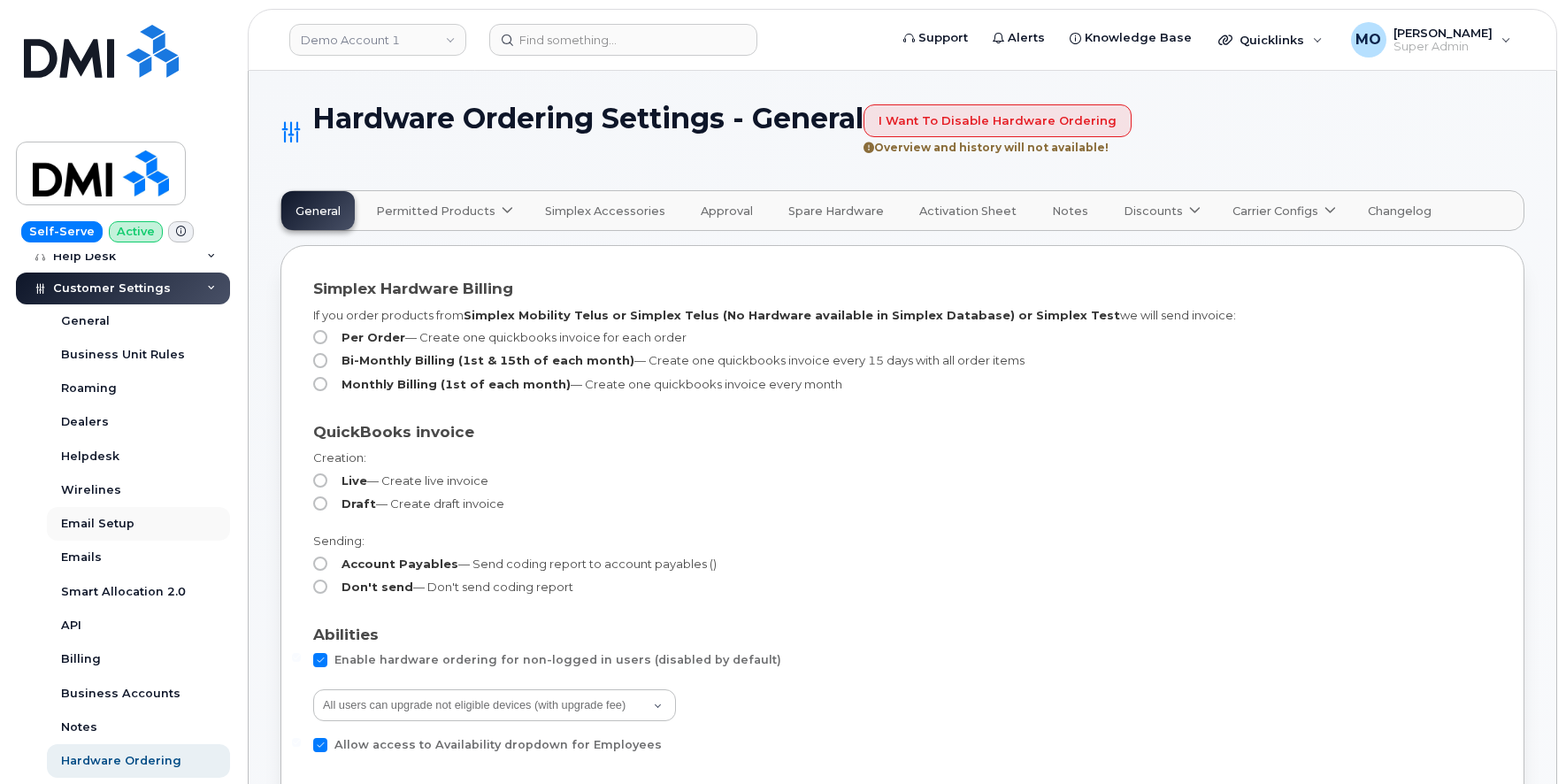
scroll to position [579, 0]
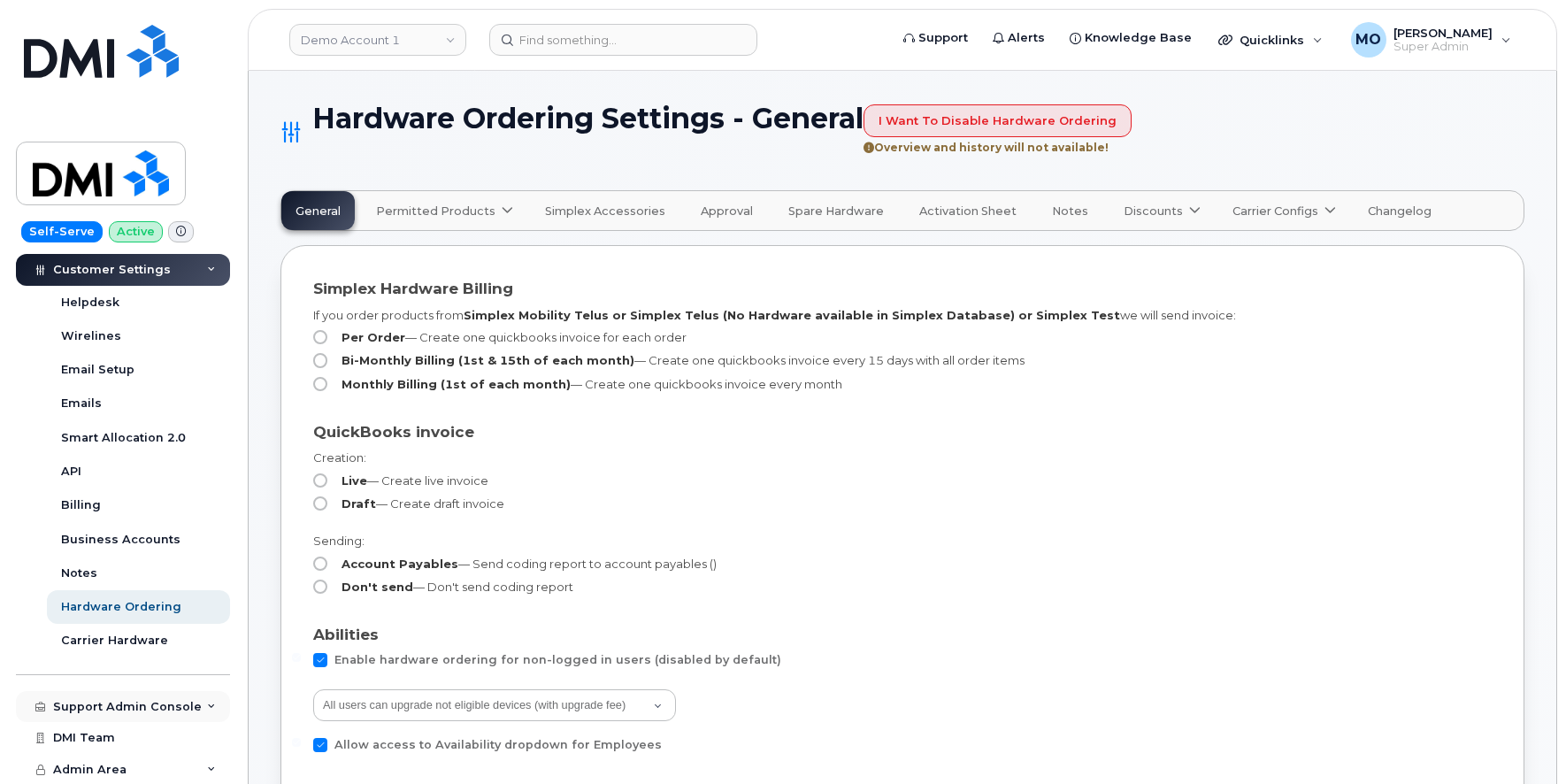
click at [108, 709] on div "Support Admin Console" at bounding box center [127, 707] width 149 height 14
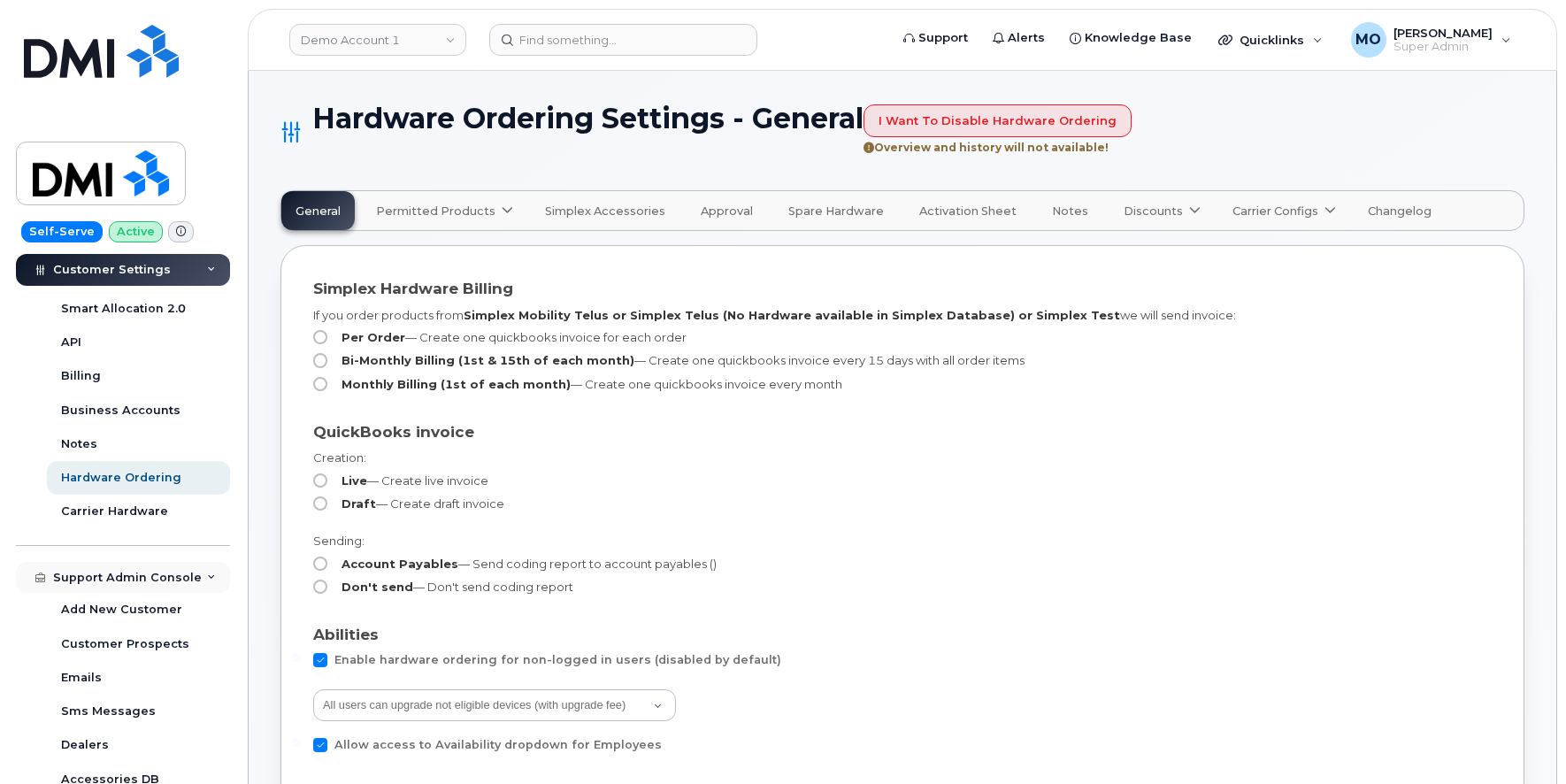
scroll to position [951, 0]
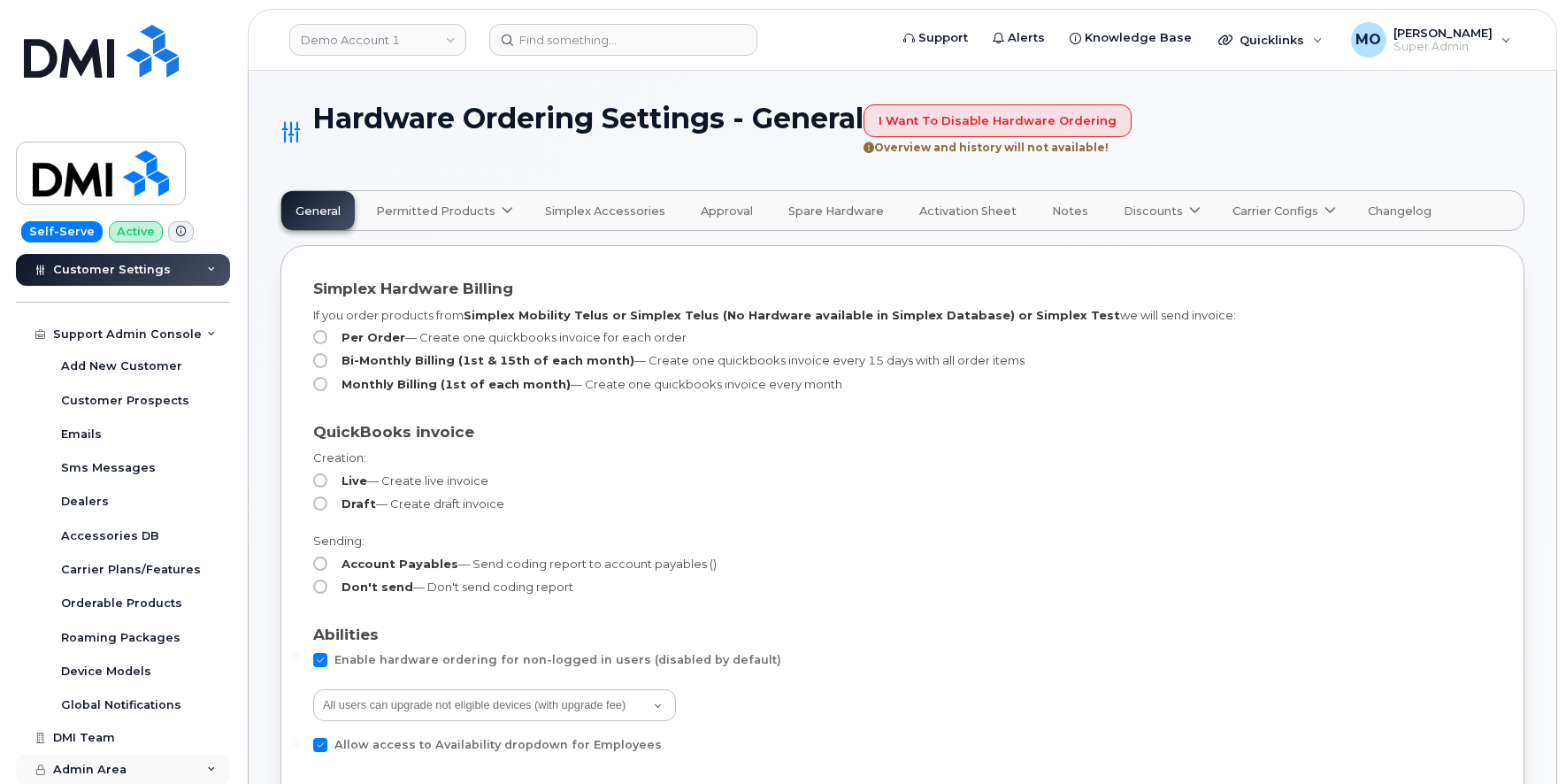
click at [115, 767] on span "Admin Area" at bounding box center [89, 769] width 73 height 13
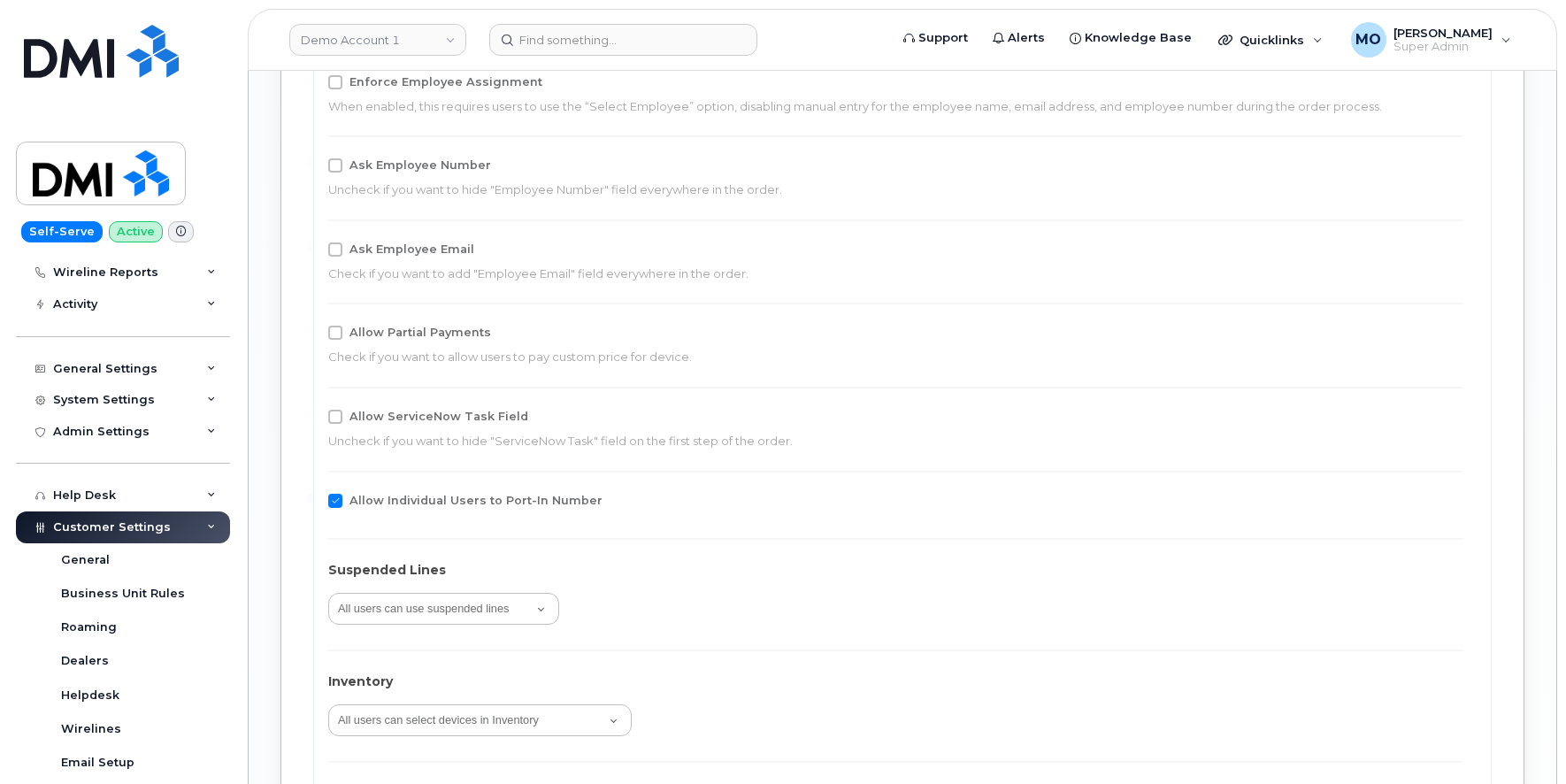
scroll to position [0, 0]
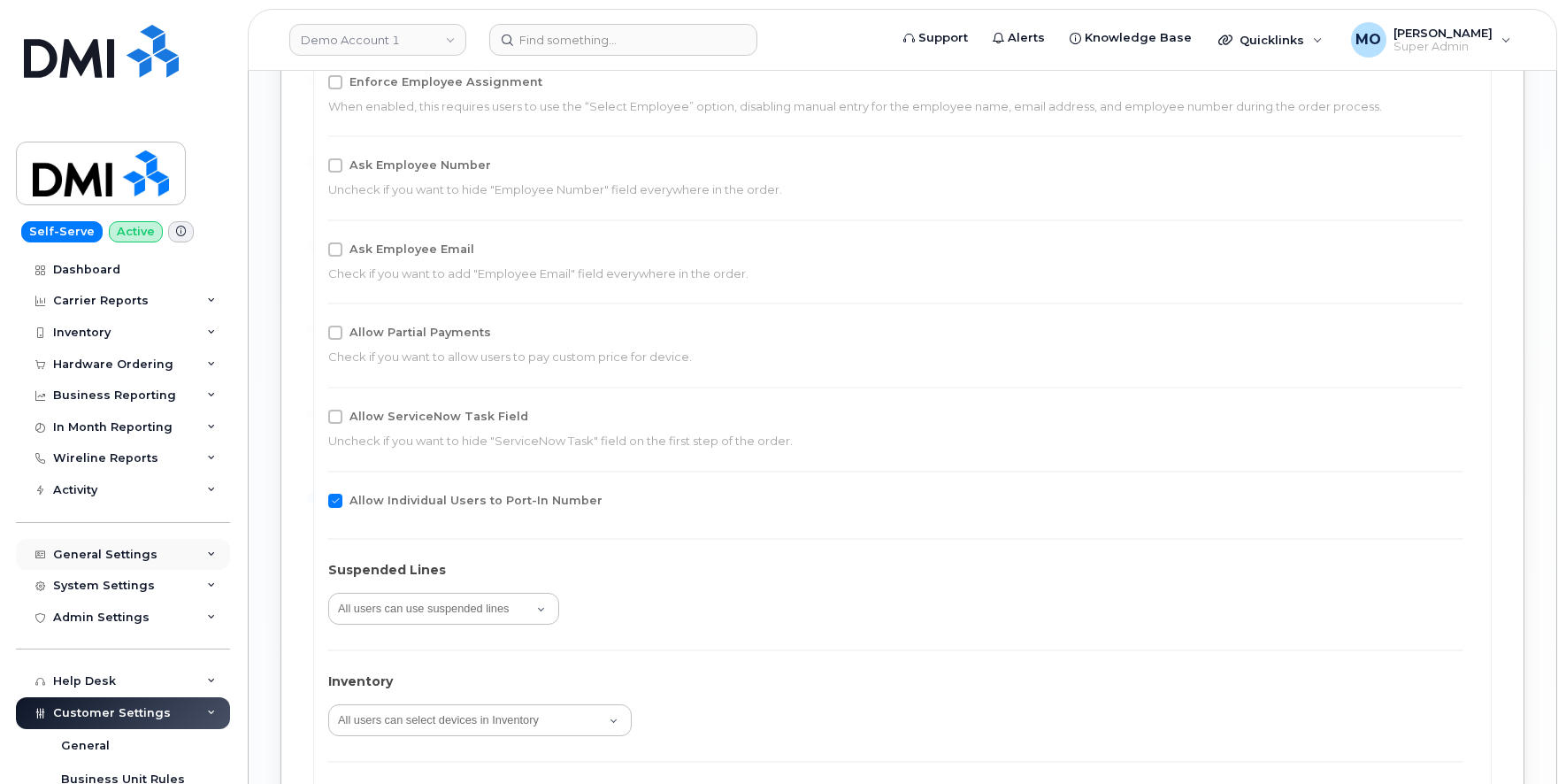
click at [90, 557] on div "General Settings" at bounding box center [105, 555] width 104 height 14
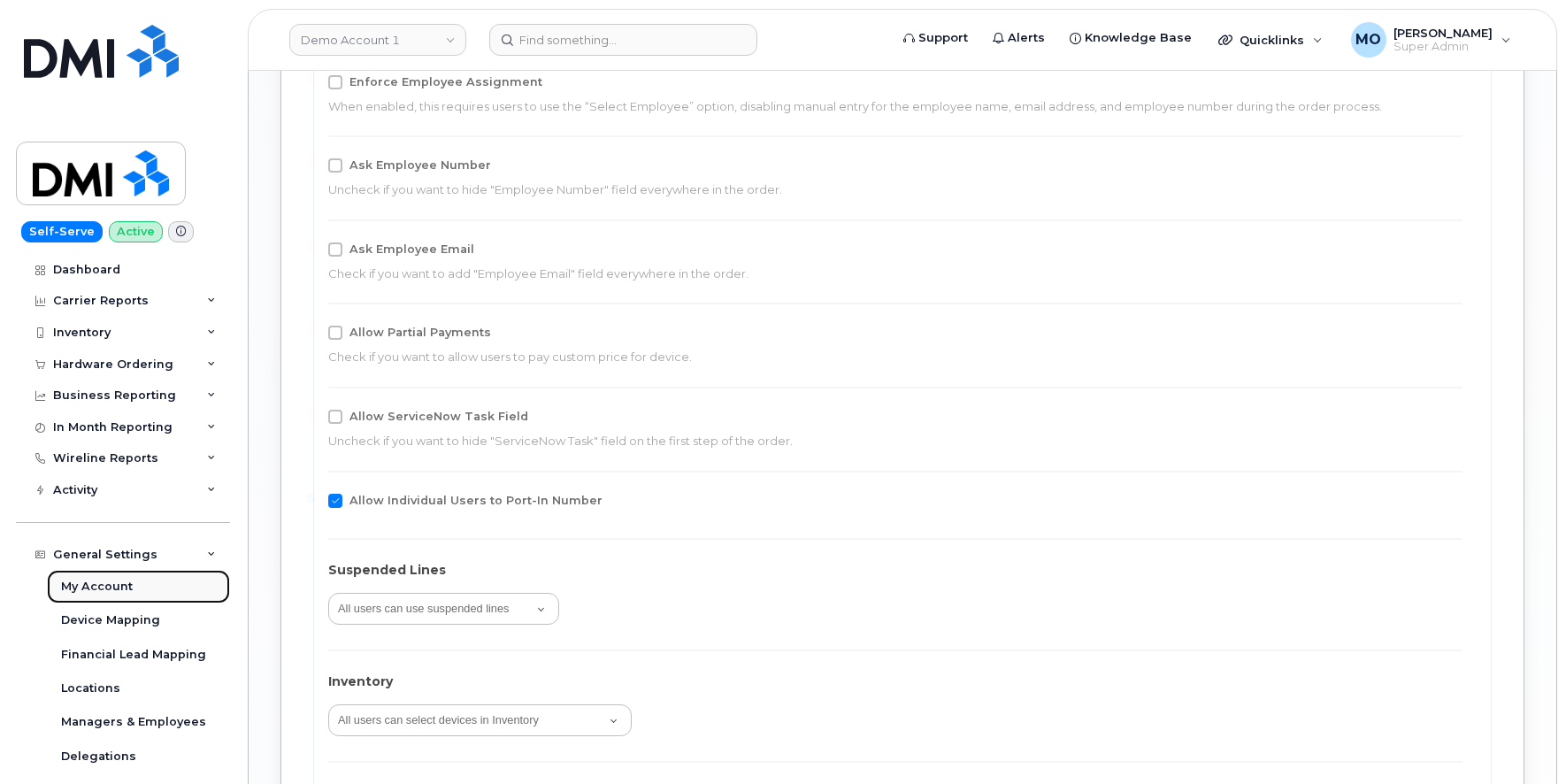
click at [104, 583] on div "My Account" at bounding box center [97, 587] width 72 height 16
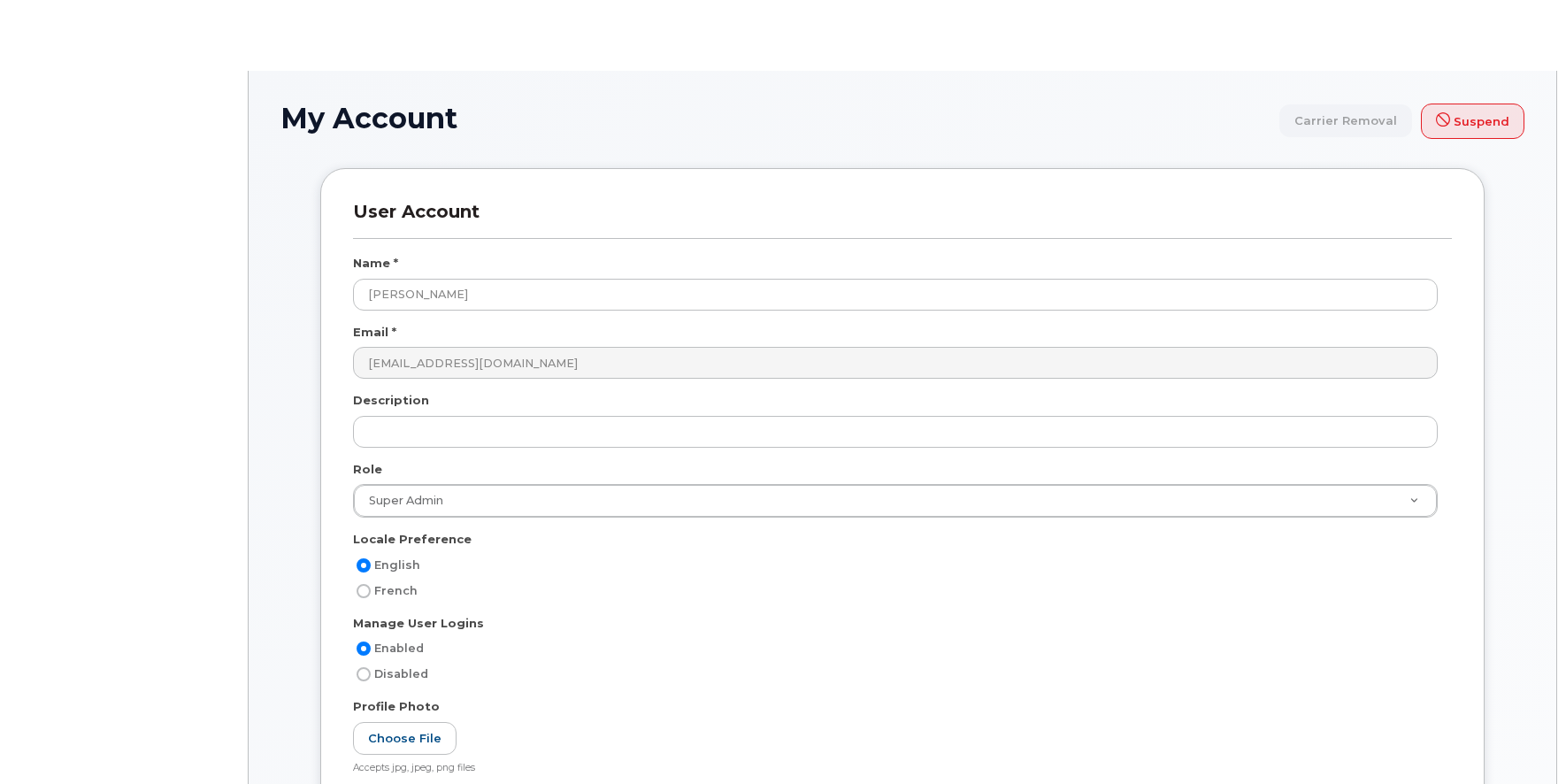
select select
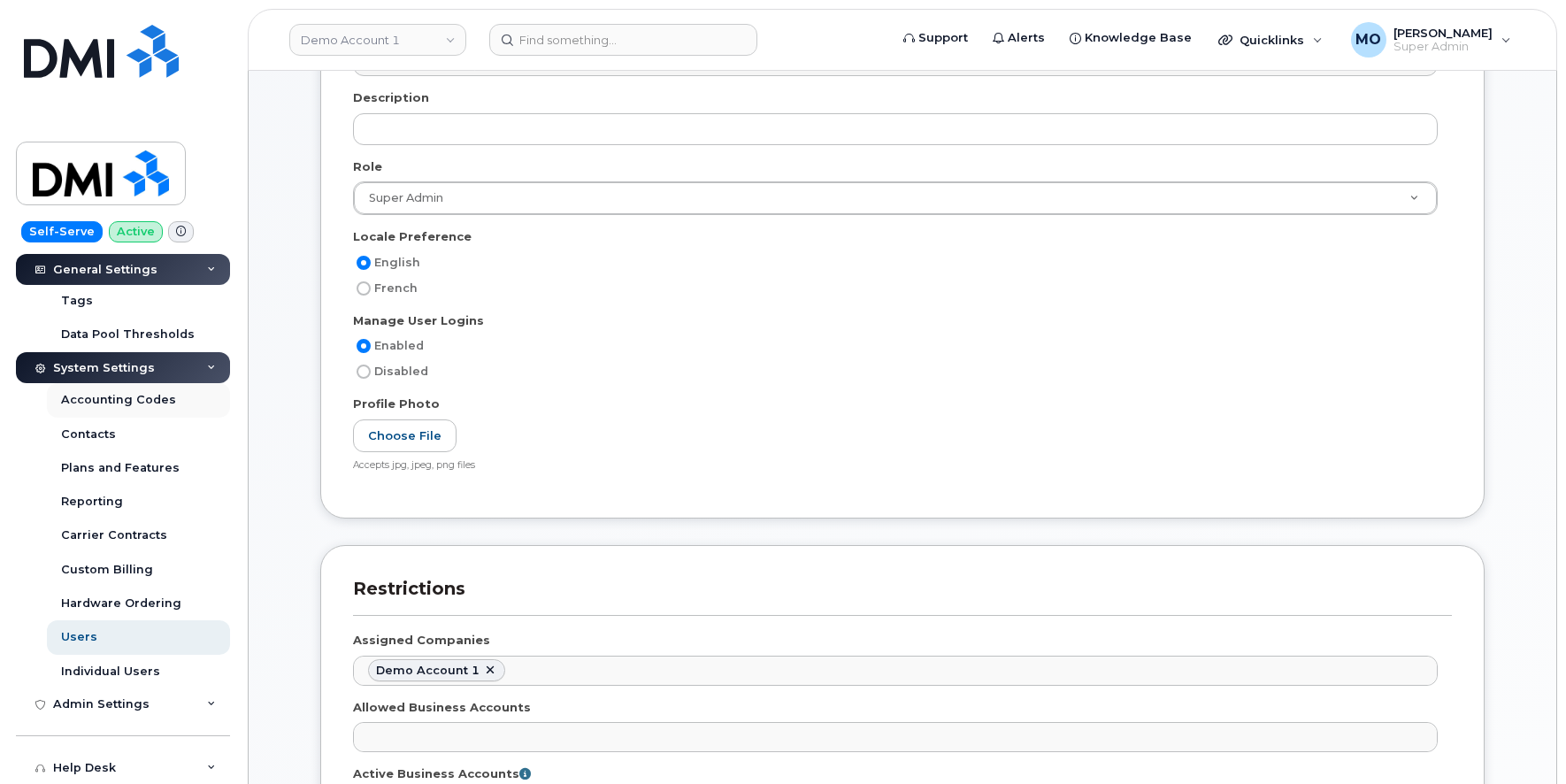
scroll to position [526, 0]
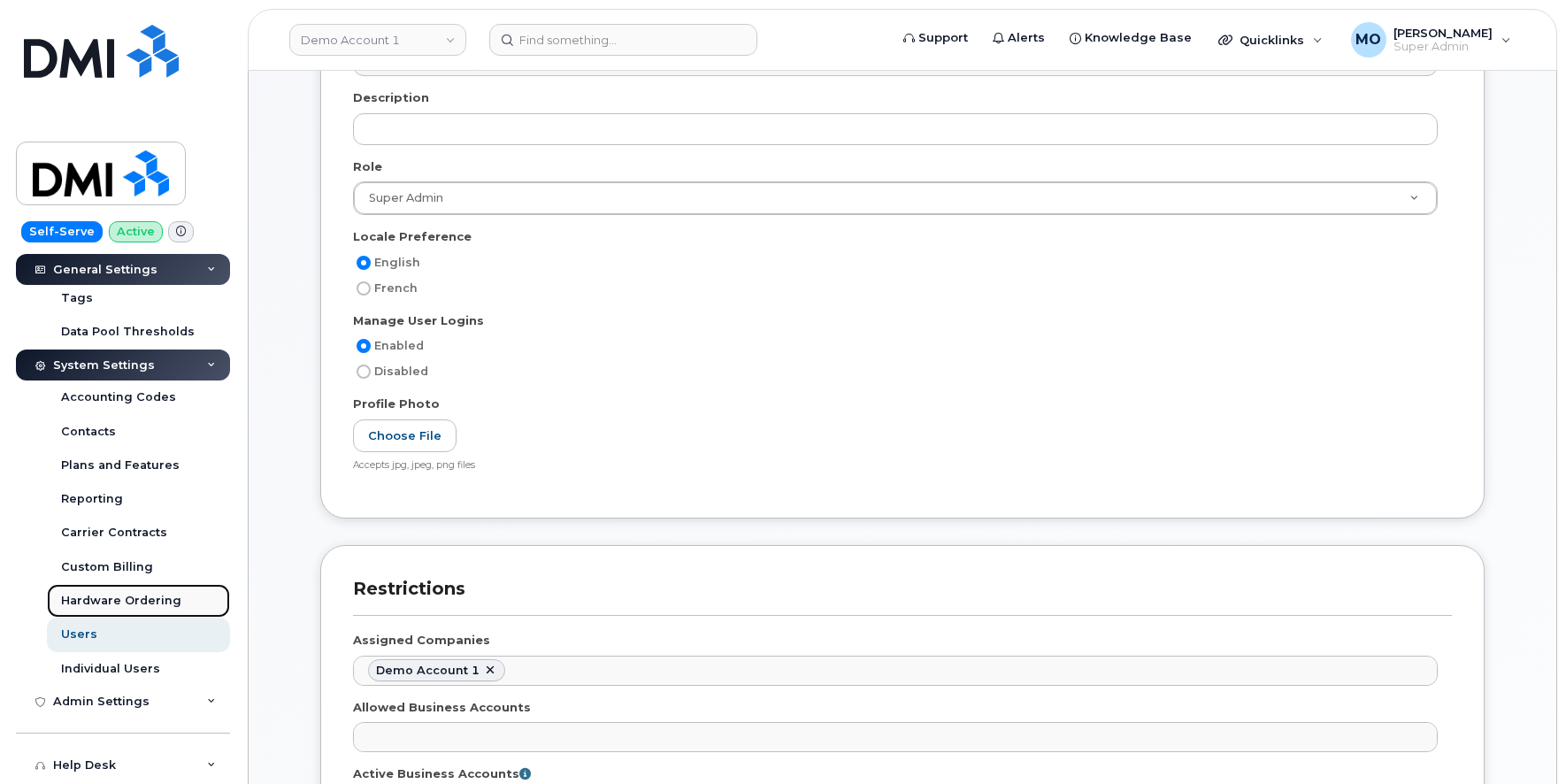
click at [117, 602] on div "Hardware Ordering" at bounding box center [121, 601] width 120 height 16
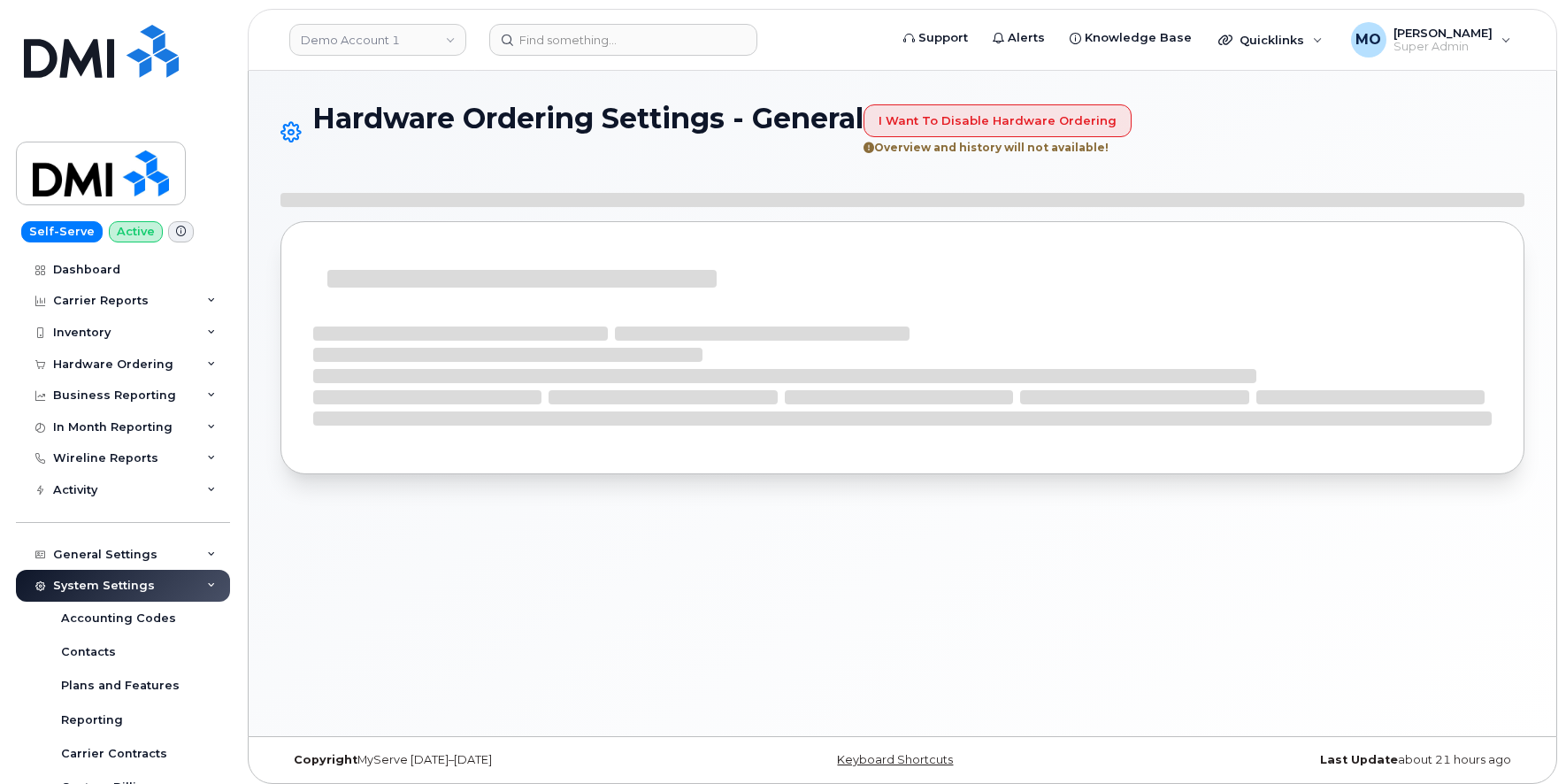
select select "admins"
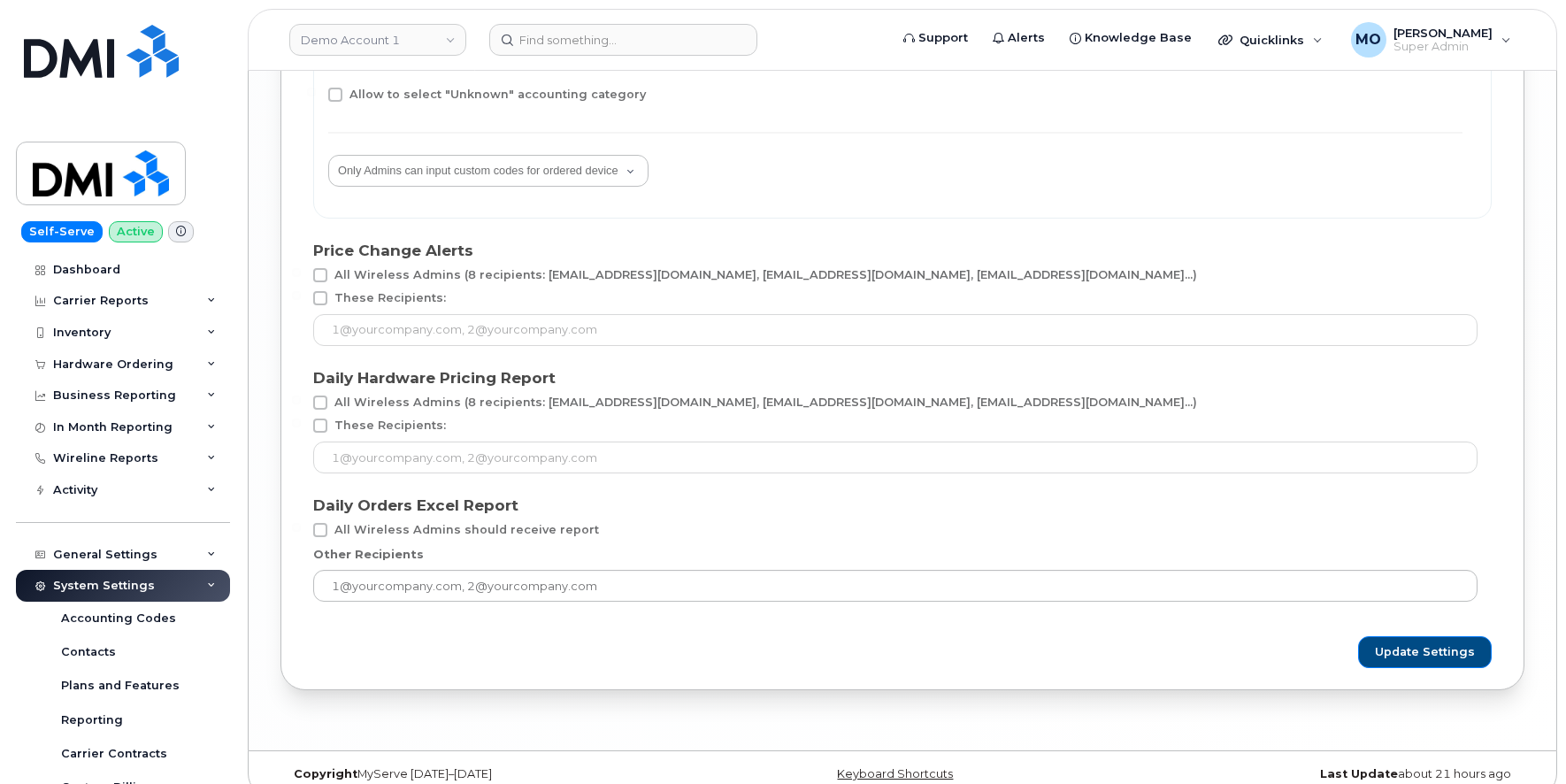
scroll to position [3763, 0]
